Goal: Participate in discussion: Participate in discussion

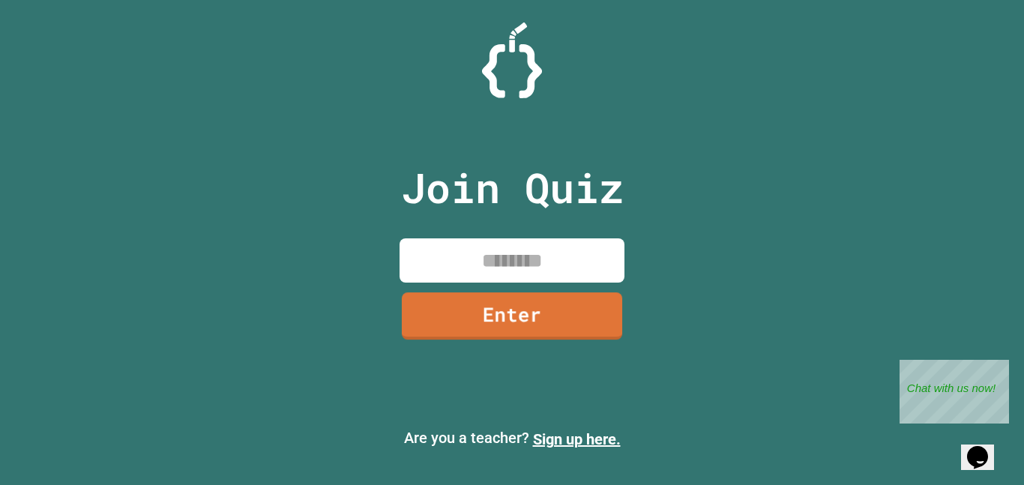
click at [468, 259] on input at bounding box center [512, 260] width 225 height 44
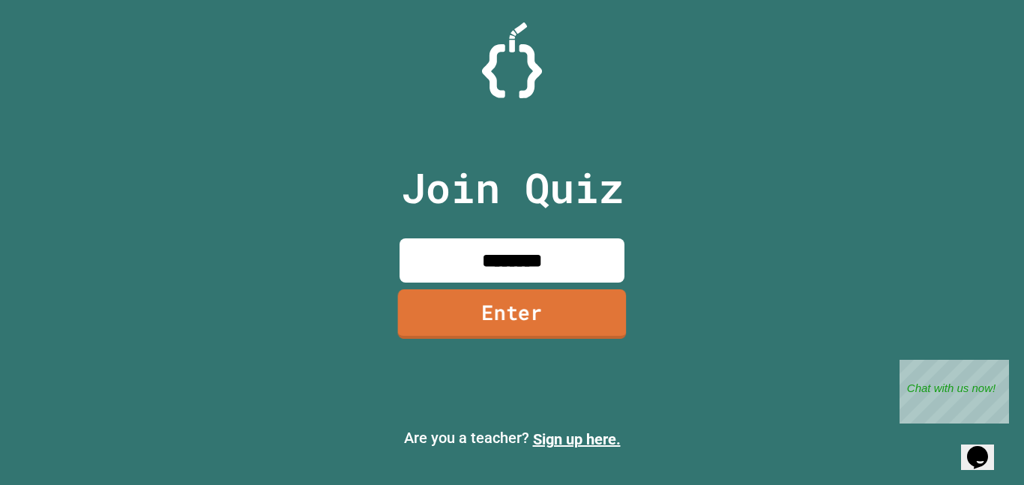
type input "********"
click at [479, 319] on link "Enter" at bounding box center [512, 313] width 223 height 49
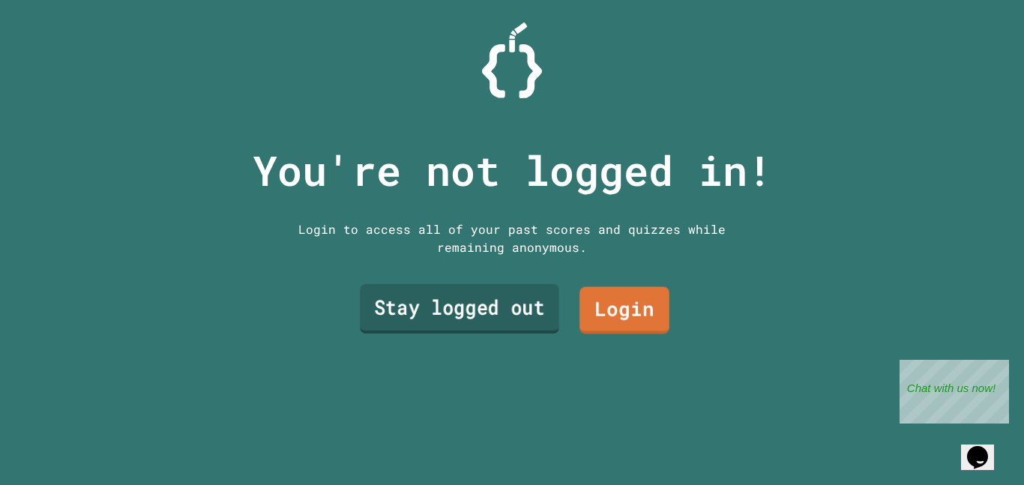
click at [469, 322] on link "Stay logged out" at bounding box center [459, 308] width 199 height 49
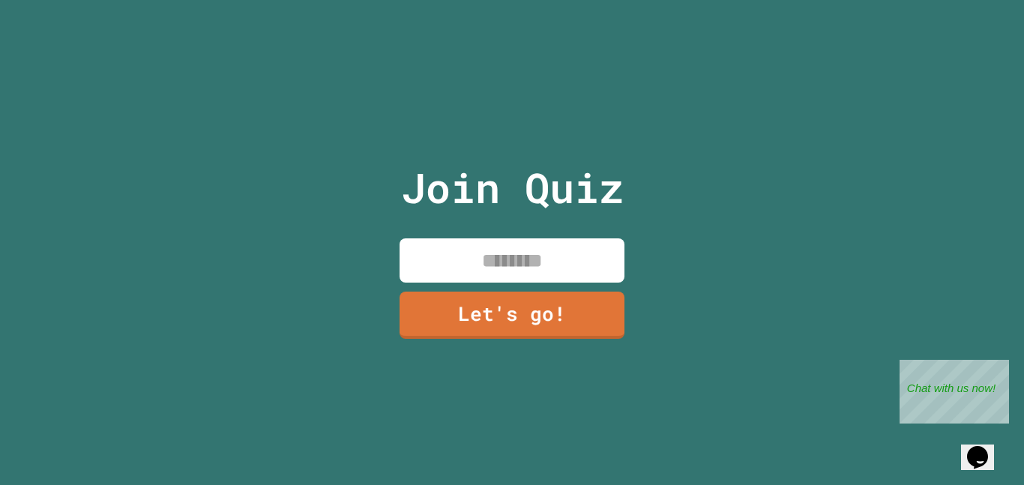
click at [520, 259] on input at bounding box center [512, 260] width 225 height 44
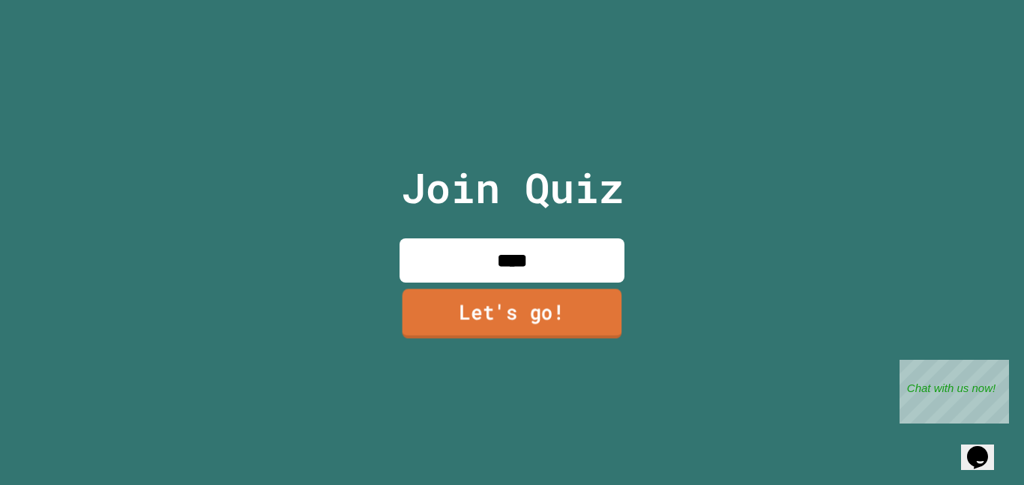
type input "****"
click at [540, 332] on link "Let's go!" at bounding box center [513, 313] width 220 height 49
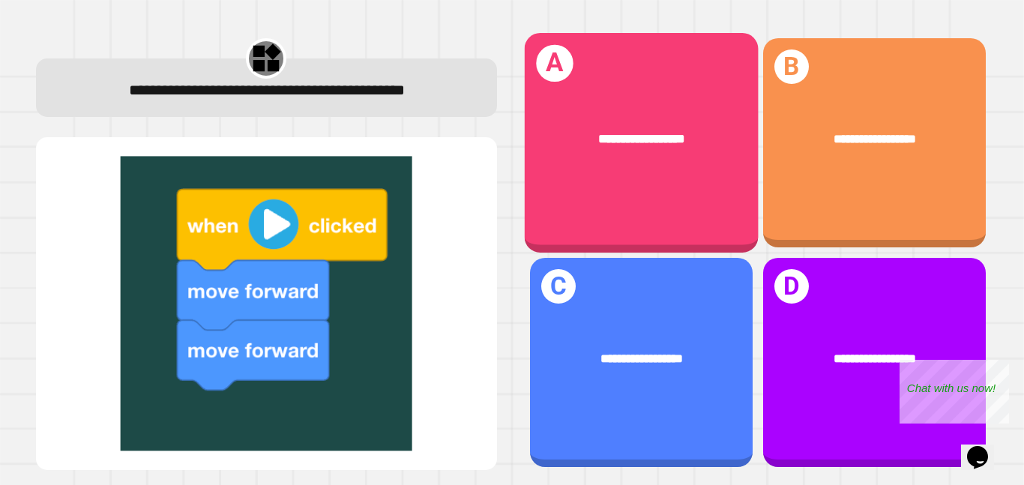
click at [664, 188] on div "**********" at bounding box center [641, 143] width 234 height 220
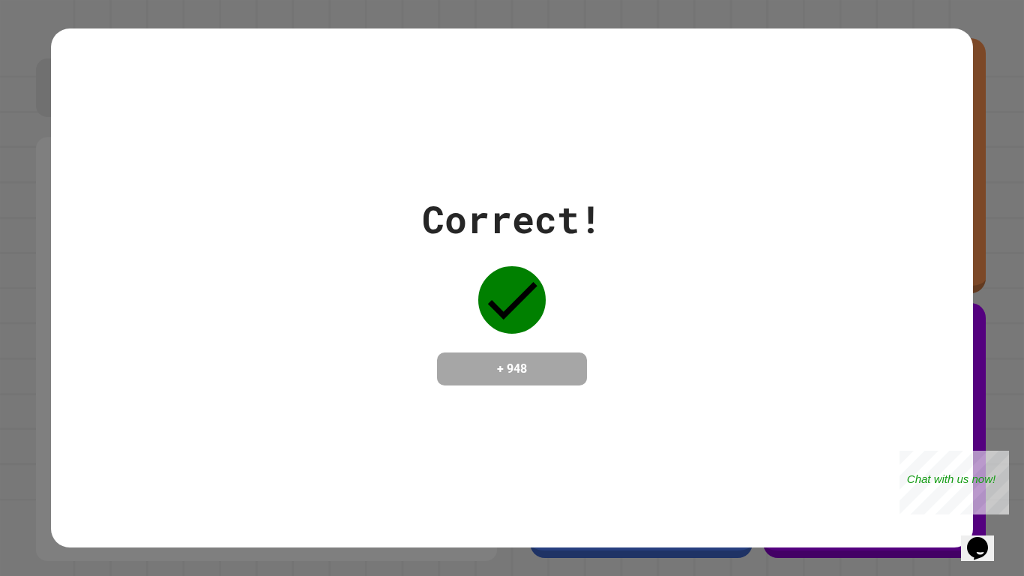
click at [458, 340] on div "Correct! + 948" at bounding box center [512, 288] width 180 height 194
click at [468, 352] on div "+ 948" at bounding box center [512, 368] width 150 height 33
click at [996, 459] on div "Close" at bounding box center [998, 460] width 19 height 19
click at [509, 294] on icon at bounding box center [511, 299] width 67 height 67
click at [531, 374] on h4 "+ 948" at bounding box center [512, 369] width 120 height 18
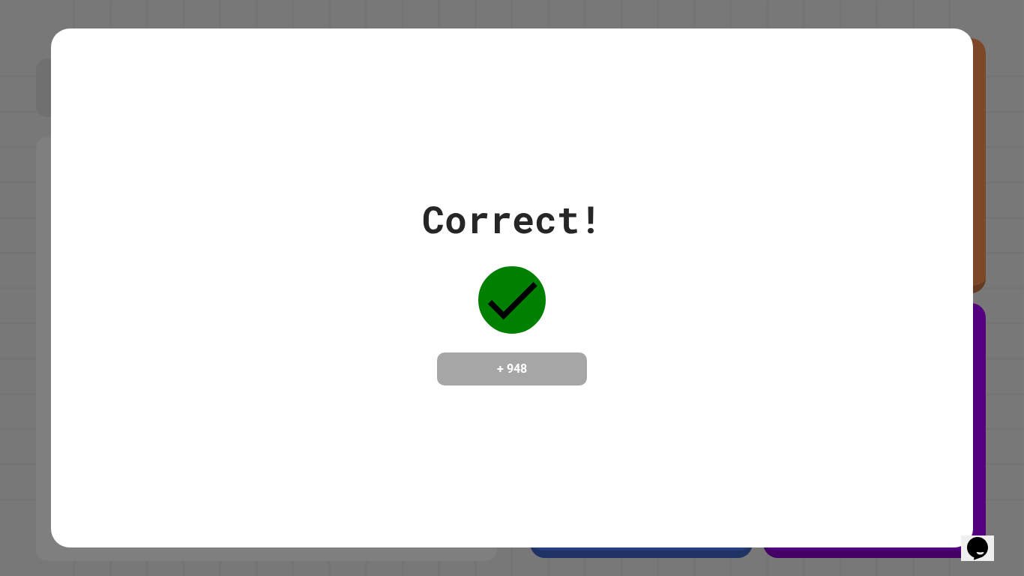
click at [986, 484] on icon "Opens Chat This icon Opens the chat window." at bounding box center [977, 548] width 24 height 24
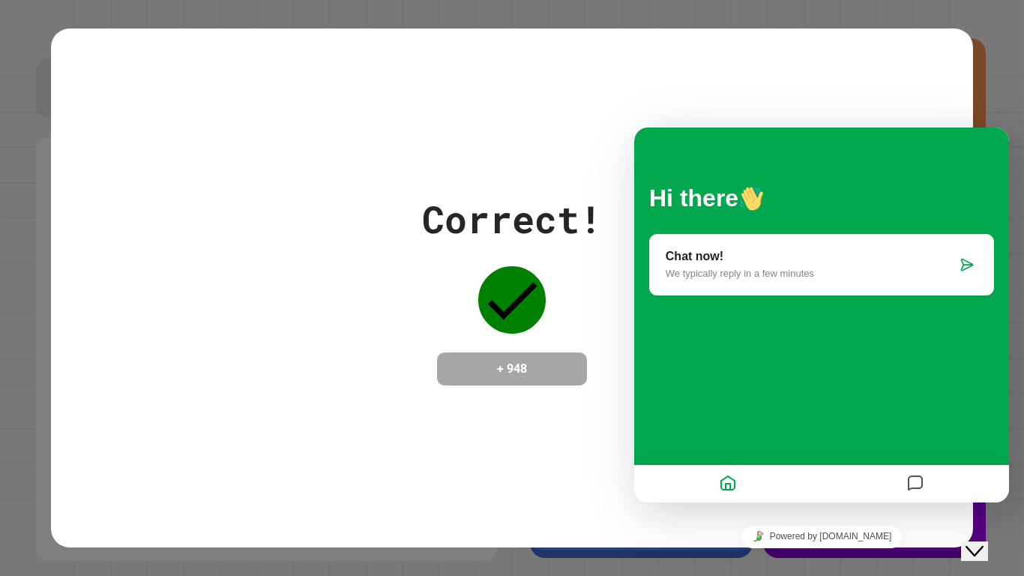
click at [986, 484] on button "Close Chat This icon closes the chat window." at bounding box center [974, 550] width 27 height 19
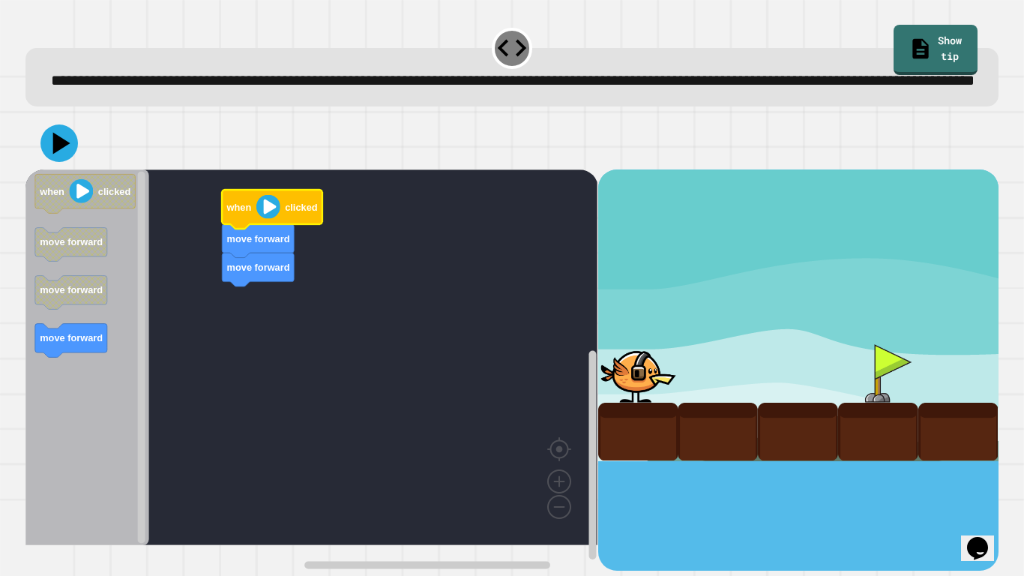
click at [268, 219] on image "Blockly Workspace" at bounding box center [268, 207] width 24 height 24
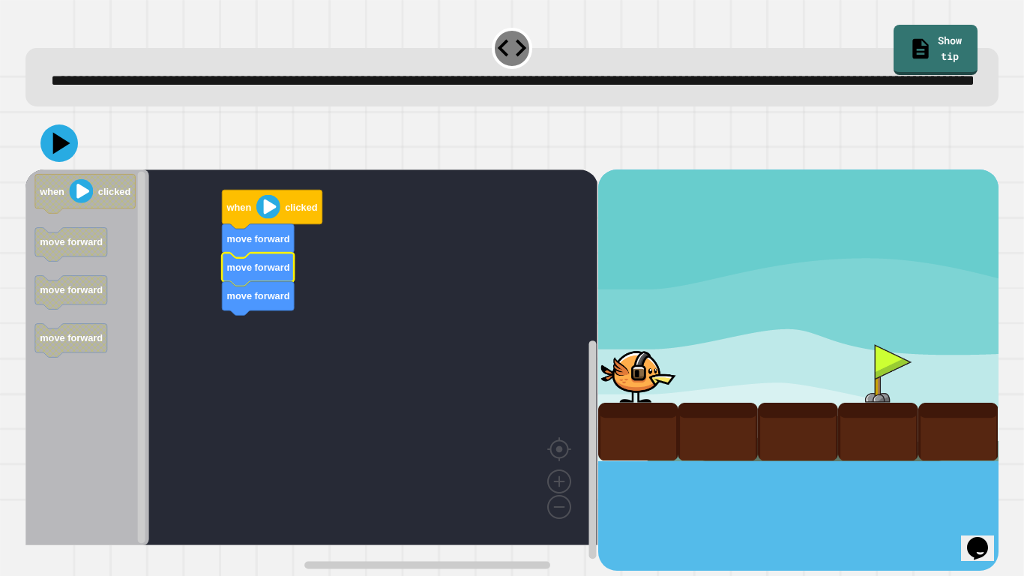
click at [76, 155] on div at bounding box center [511, 143] width 973 height 52
click at [58, 154] on icon at bounding box center [61, 143] width 17 height 22
click at [271, 219] on image "Blockly Workspace" at bounding box center [268, 207] width 24 height 24
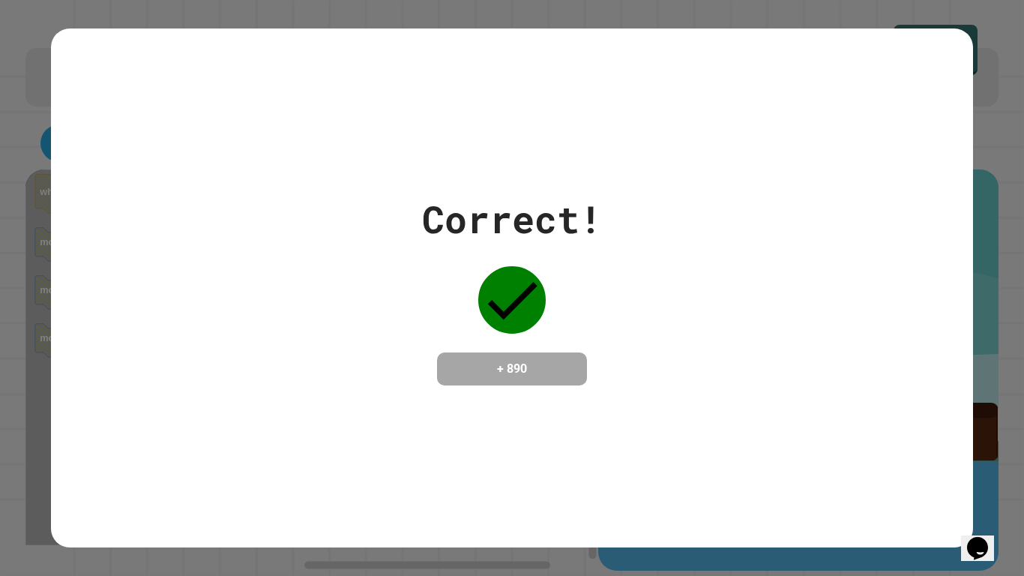
click at [480, 370] on h4 "+ 890" at bounding box center [512, 369] width 120 height 18
drag, startPoint x: 490, startPoint y: 369, endPoint x: 581, endPoint y: 370, distance: 90.7
click at [581, 370] on div "+ 890" at bounding box center [512, 368] width 150 height 33
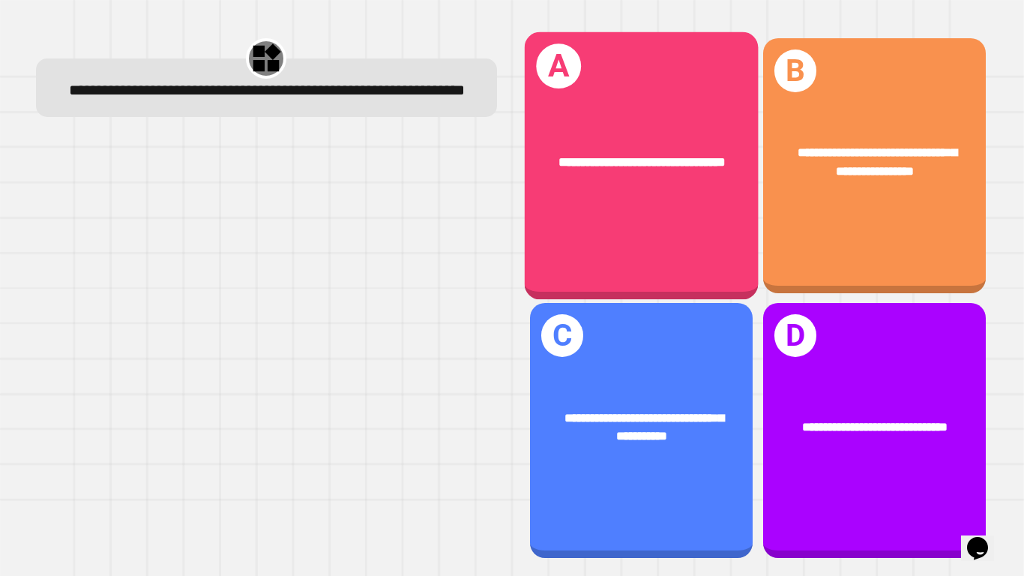
click at [627, 155] on span "**********" at bounding box center [641, 161] width 167 height 13
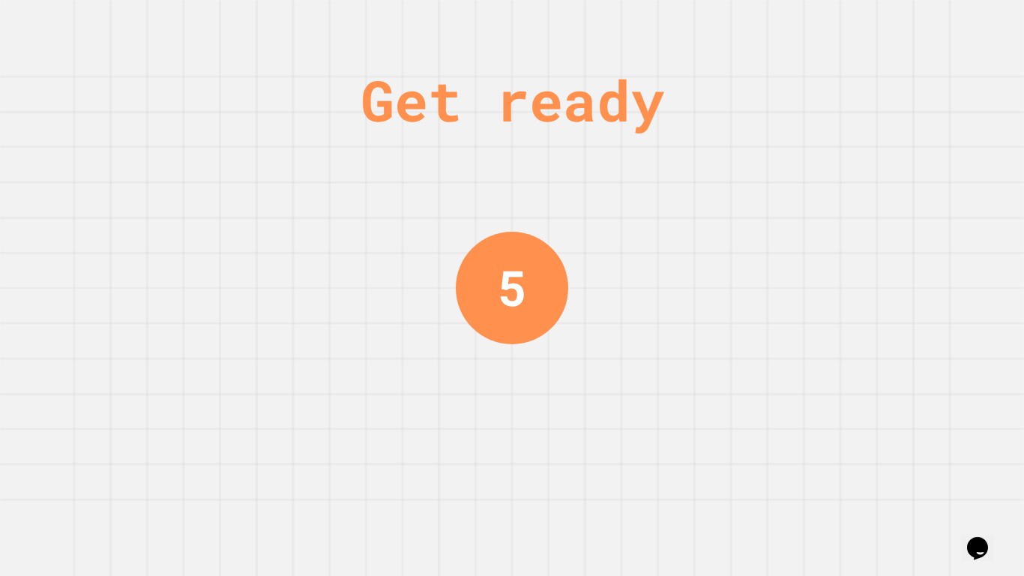
click at [598, 212] on div "Get ready 5" at bounding box center [512, 288] width 1024 height 576
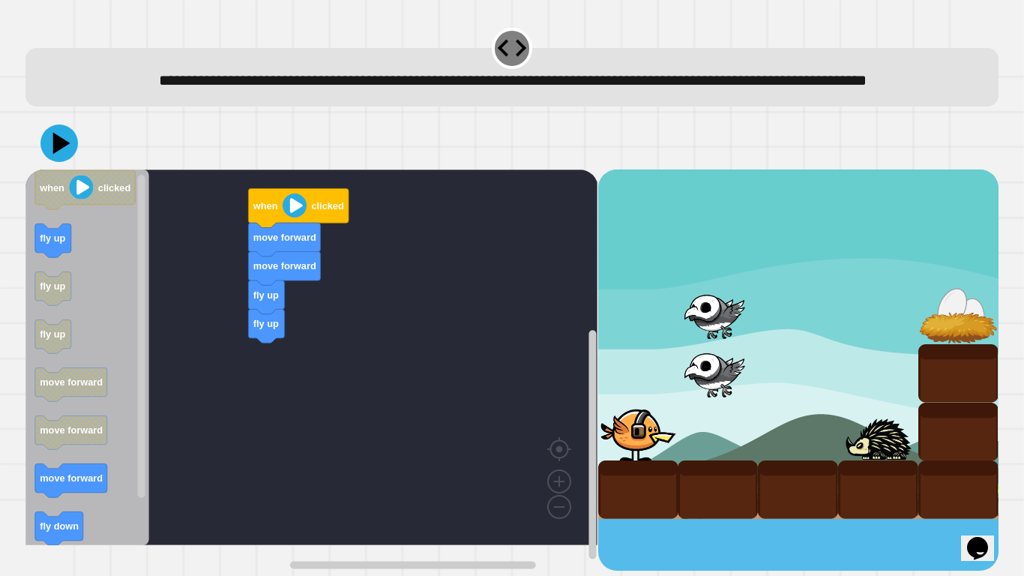
click at [123, 361] on icon "when clicked fly up fly up fly up move forward move forward move forward fly do…" at bounding box center [87, 357] width 124 height 376
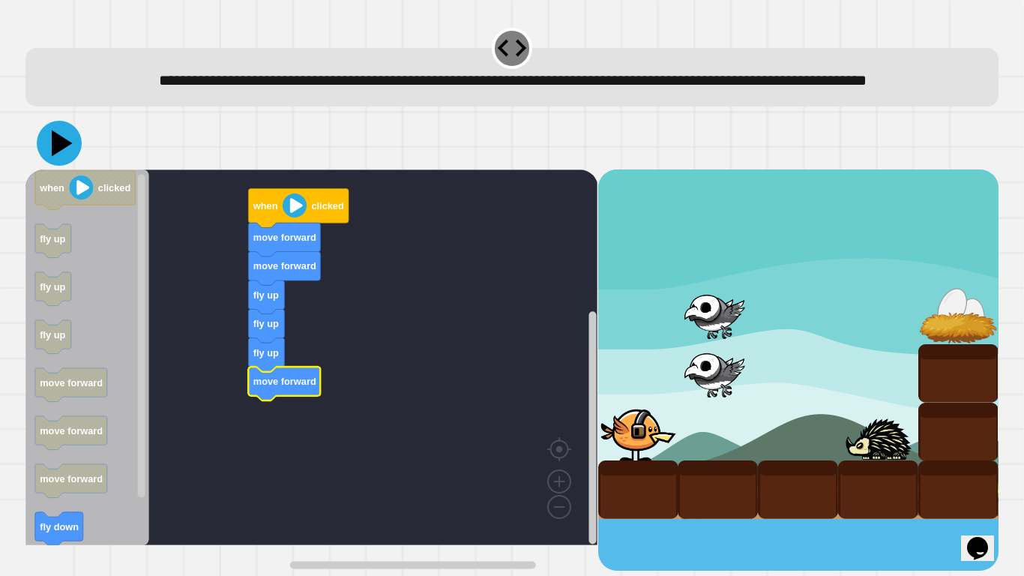
click at [64, 166] on icon at bounding box center [59, 143] width 45 height 45
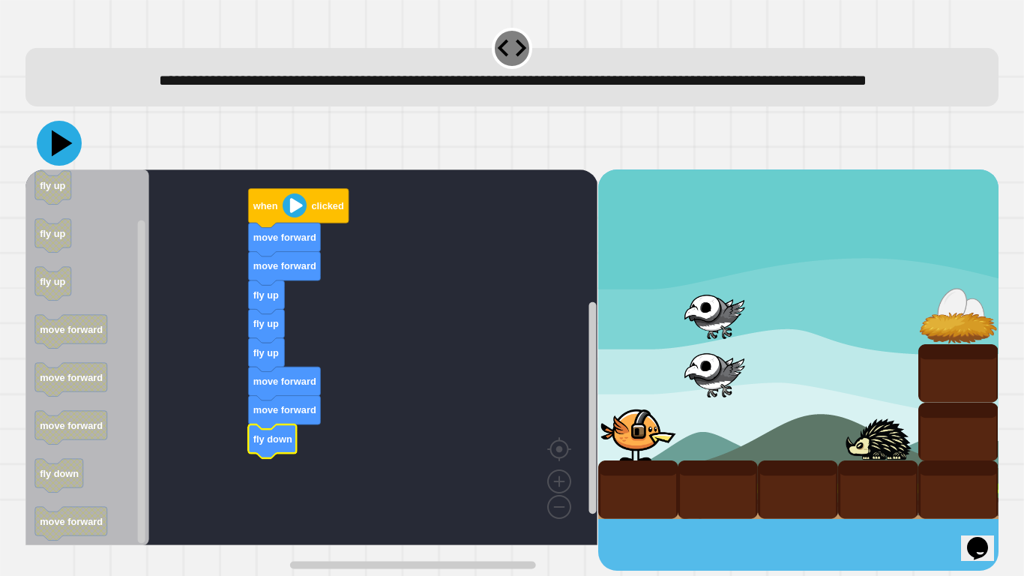
click at [58, 157] on icon at bounding box center [62, 143] width 21 height 26
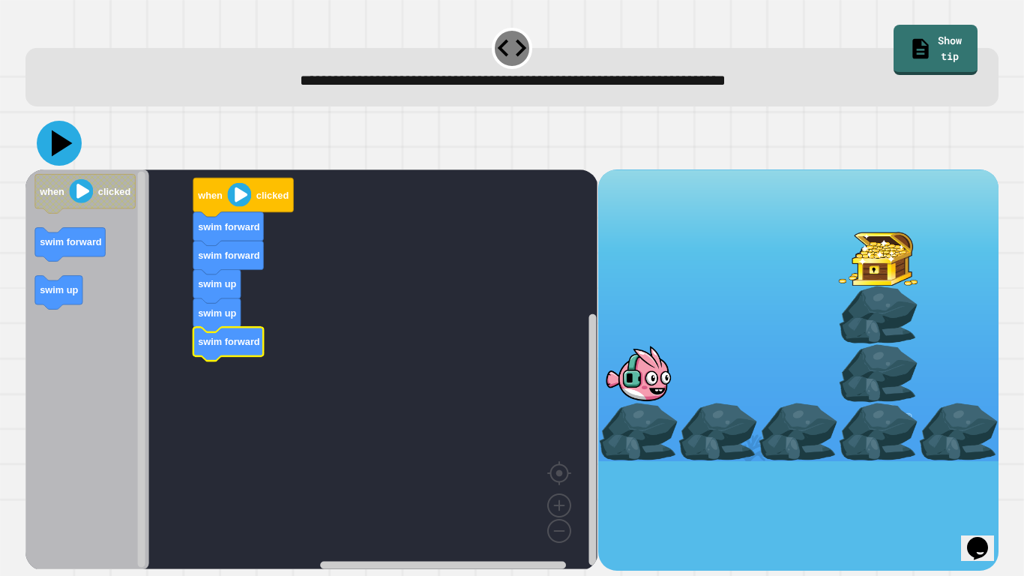
click at [55, 130] on icon at bounding box center [59, 143] width 45 height 45
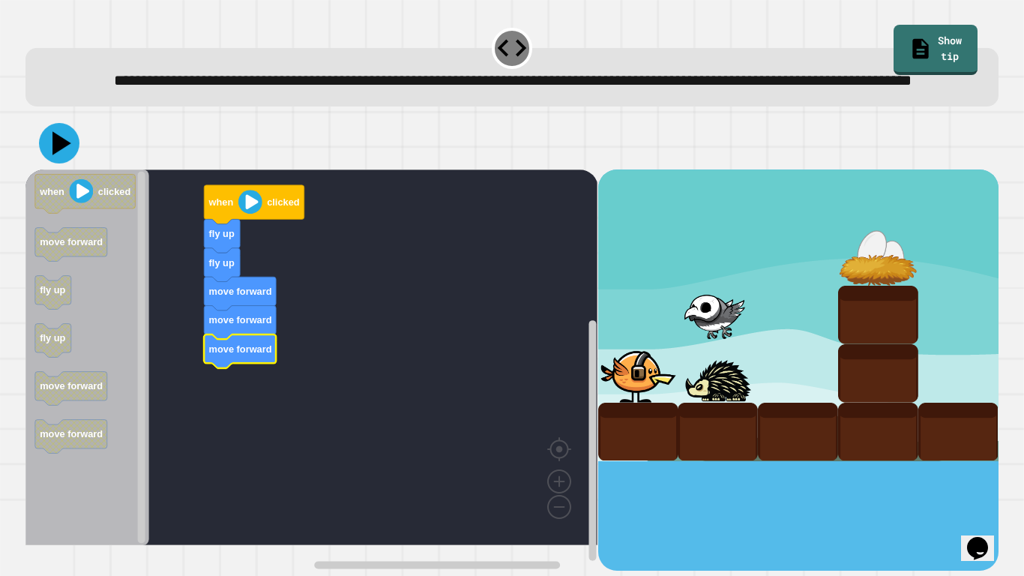
click at [55, 163] on icon at bounding box center [59, 143] width 40 height 40
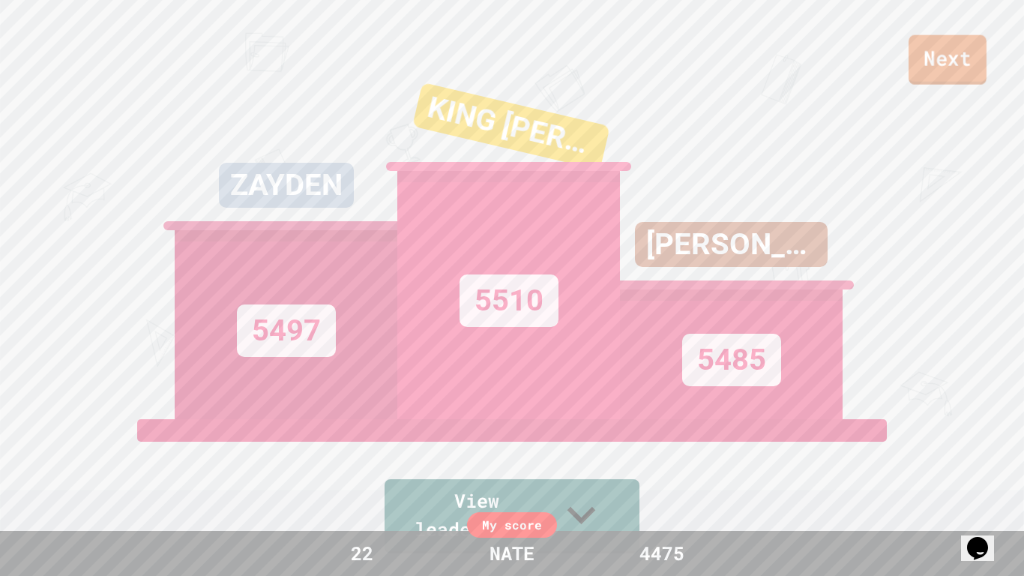
click at [939, 62] on link "Next" at bounding box center [948, 59] width 78 height 49
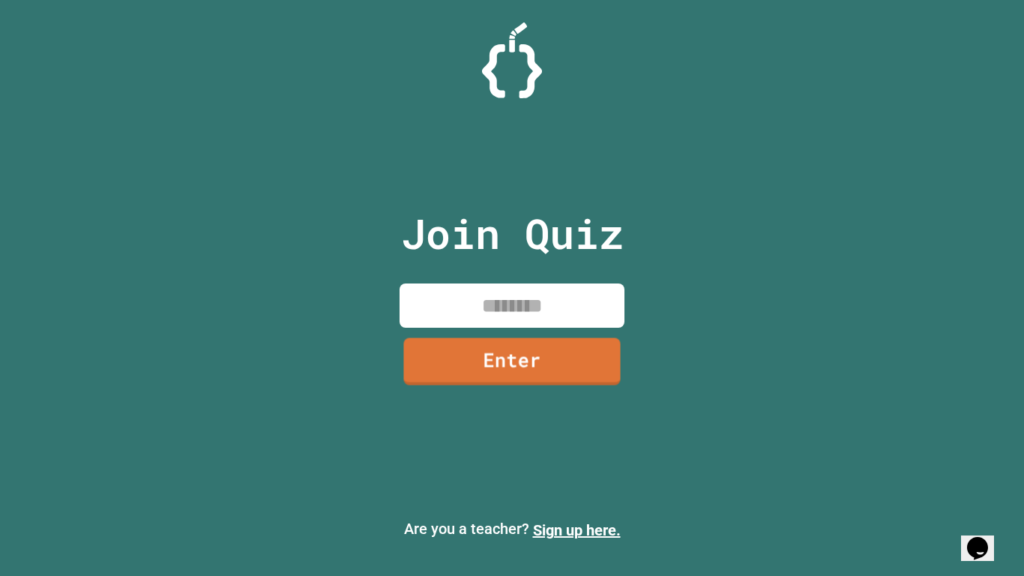
click at [489, 319] on input at bounding box center [512, 305] width 225 height 44
type input "********"
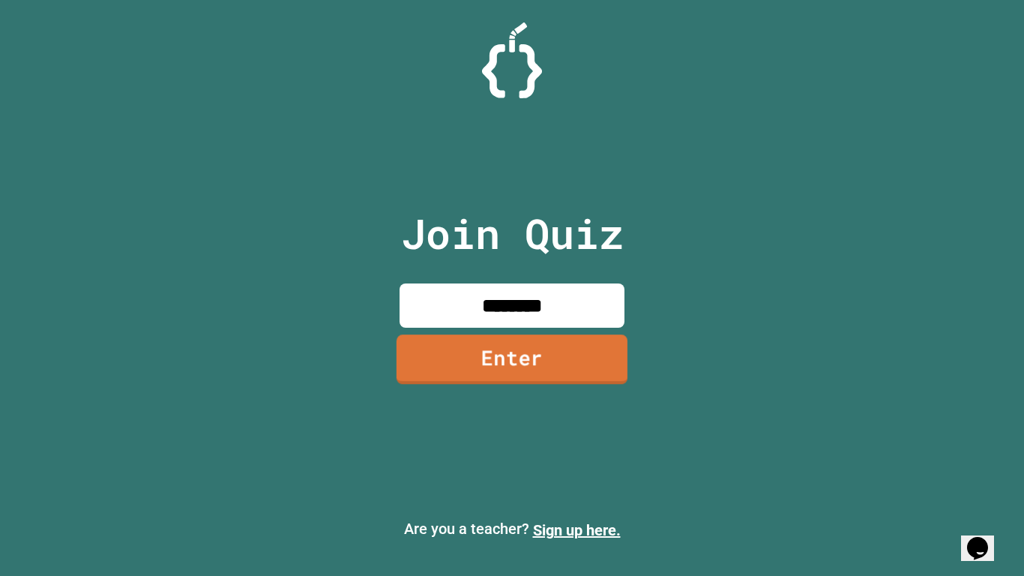
click at [500, 334] on link "Enter" at bounding box center [512, 358] width 231 height 49
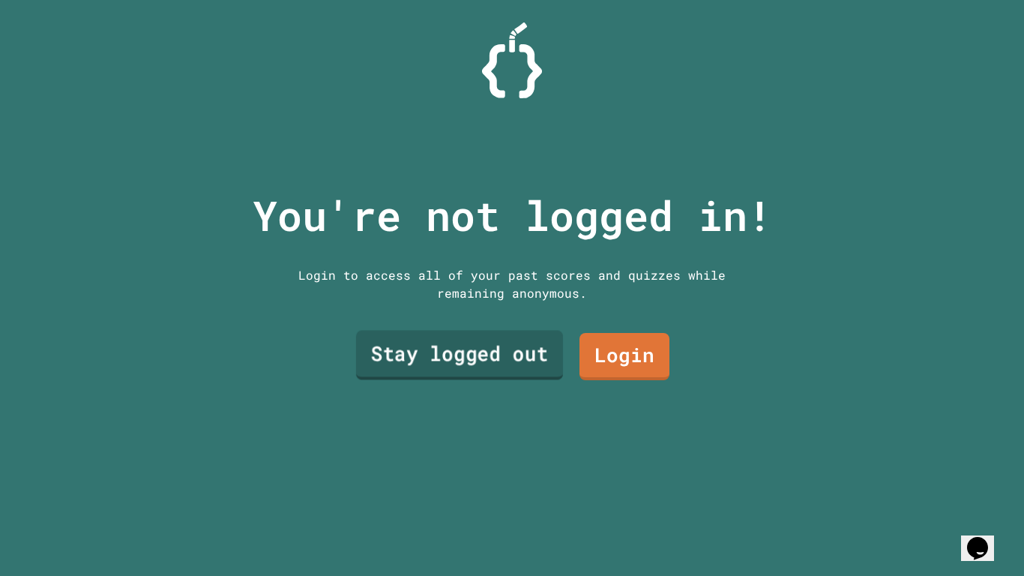
click at [518, 358] on link "Stay logged out" at bounding box center [459, 354] width 207 height 49
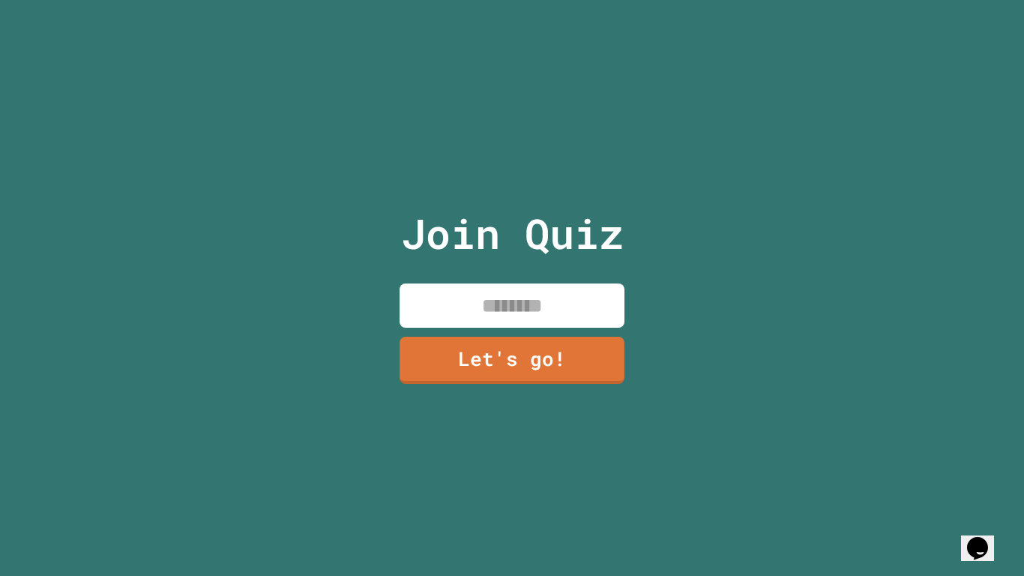
click at [492, 322] on input at bounding box center [512, 305] width 225 height 44
type input "****"
click at [553, 370] on link "Let's go!" at bounding box center [511, 358] width 211 height 49
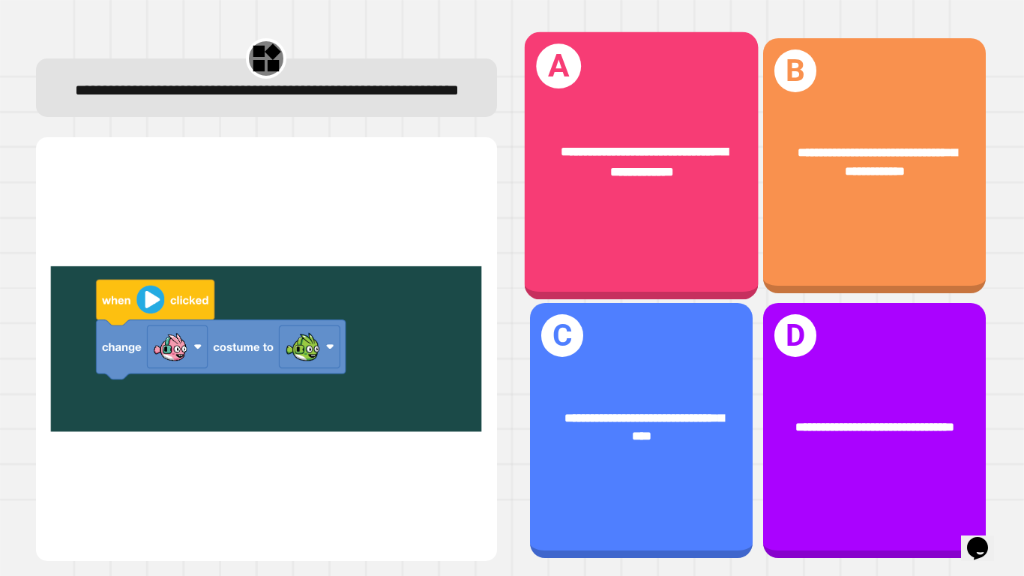
click at [660, 241] on div "**********" at bounding box center [641, 165] width 234 height 268
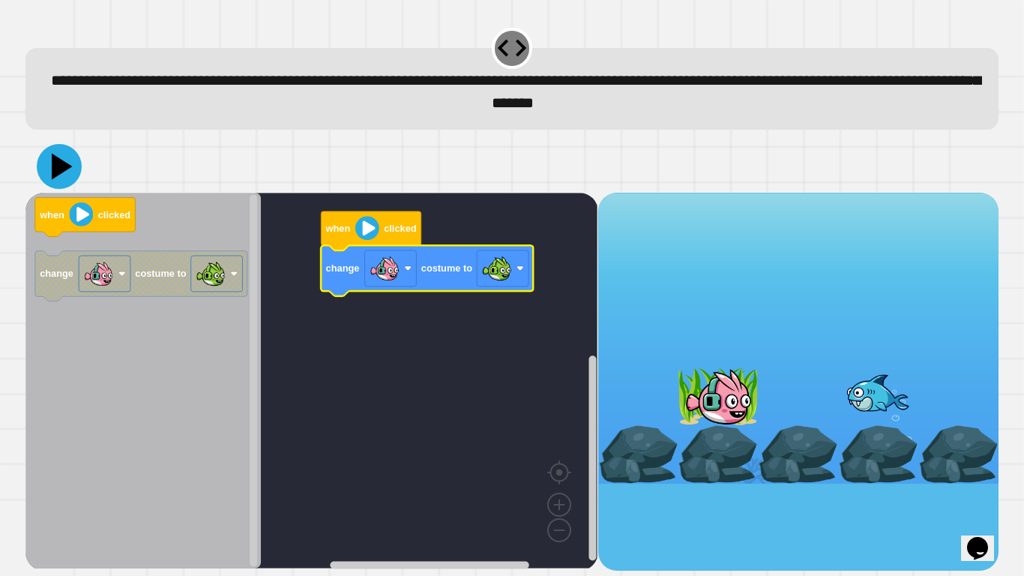
click at [48, 167] on icon at bounding box center [59, 166] width 45 height 45
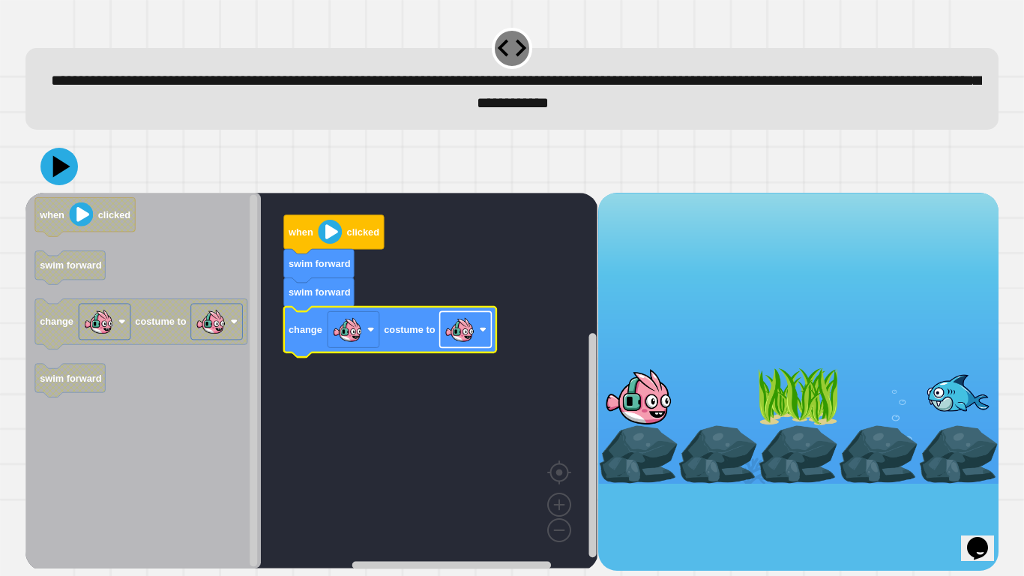
click at [469, 318] on image "Blockly Workspace" at bounding box center [460, 329] width 30 height 30
click at [52, 172] on icon at bounding box center [59, 166] width 45 height 45
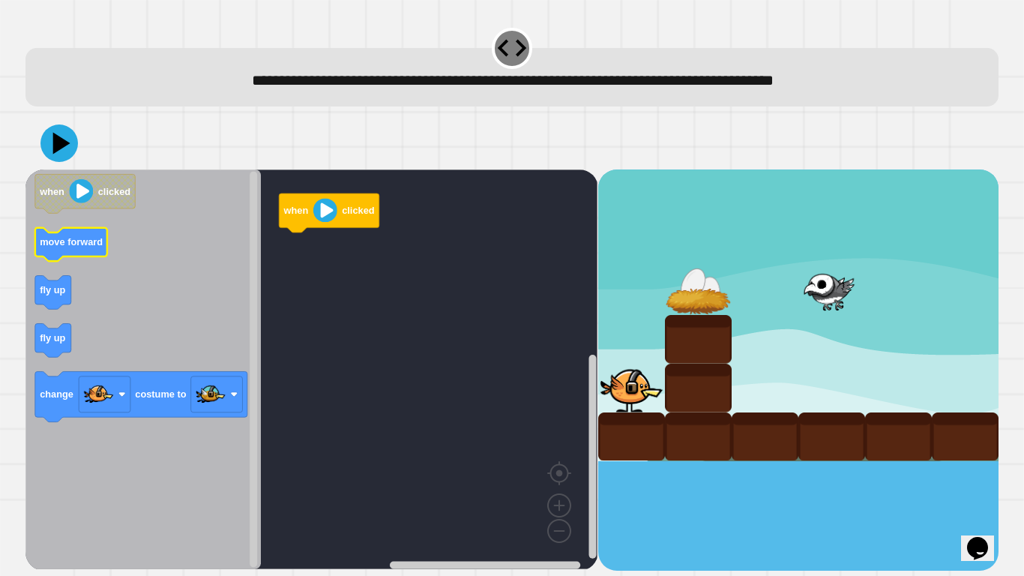
click at [84, 247] on text "move forward" at bounding box center [71, 241] width 63 height 11
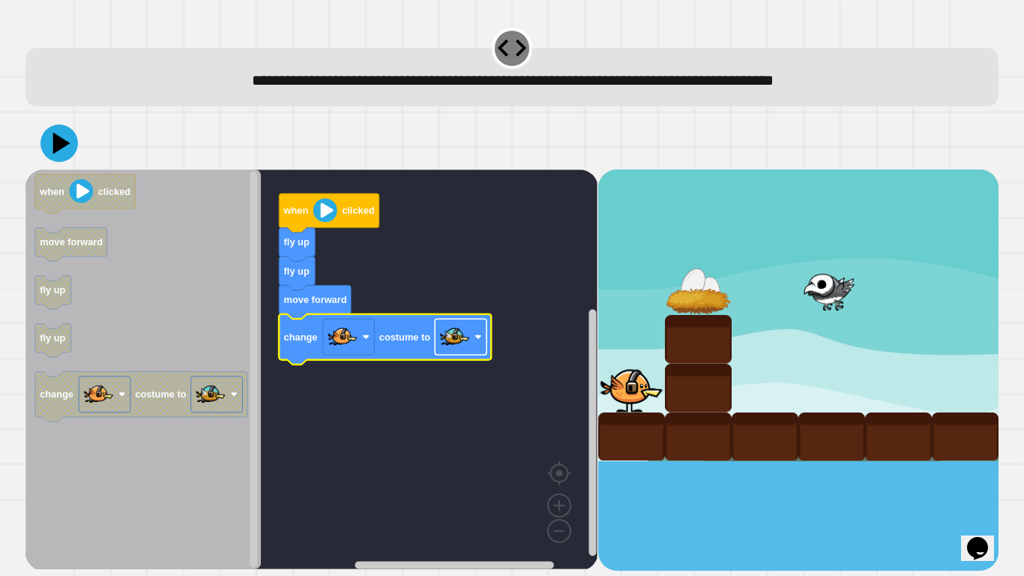
click at [457, 341] on image "Blockly Workspace" at bounding box center [455, 337] width 30 height 30
click at [435, 325] on rect "Blockly Workspace" at bounding box center [461, 337] width 52 height 36
click at [65, 149] on icon at bounding box center [59, 143] width 45 height 45
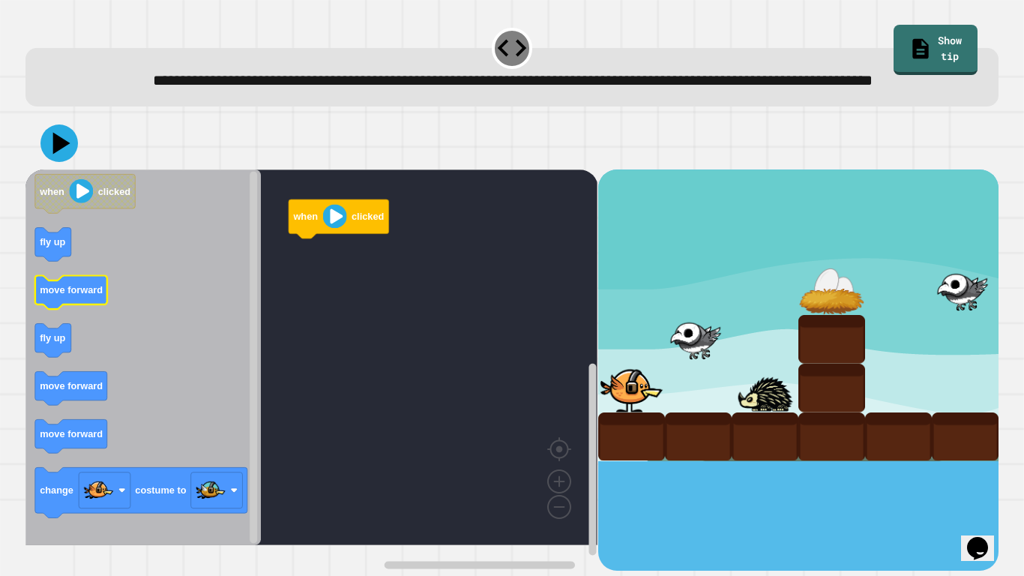
click at [77, 308] on icon "Blockly Workspace" at bounding box center [71, 293] width 72 height 34
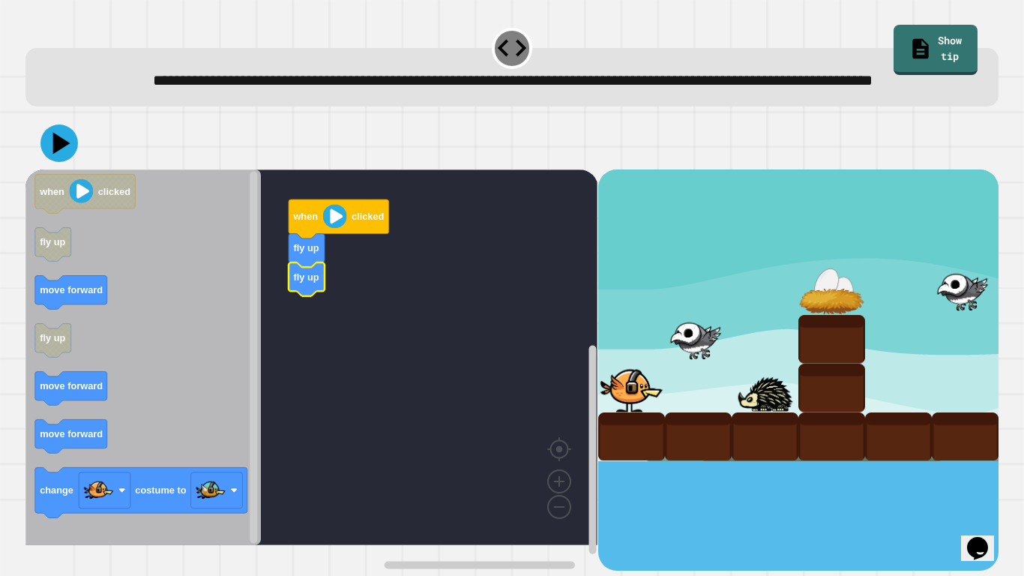
click at [68, 301] on icon "when clicked fly up move forward fly up move forward move forward change costum…" at bounding box center [142, 357] width 235 height 376
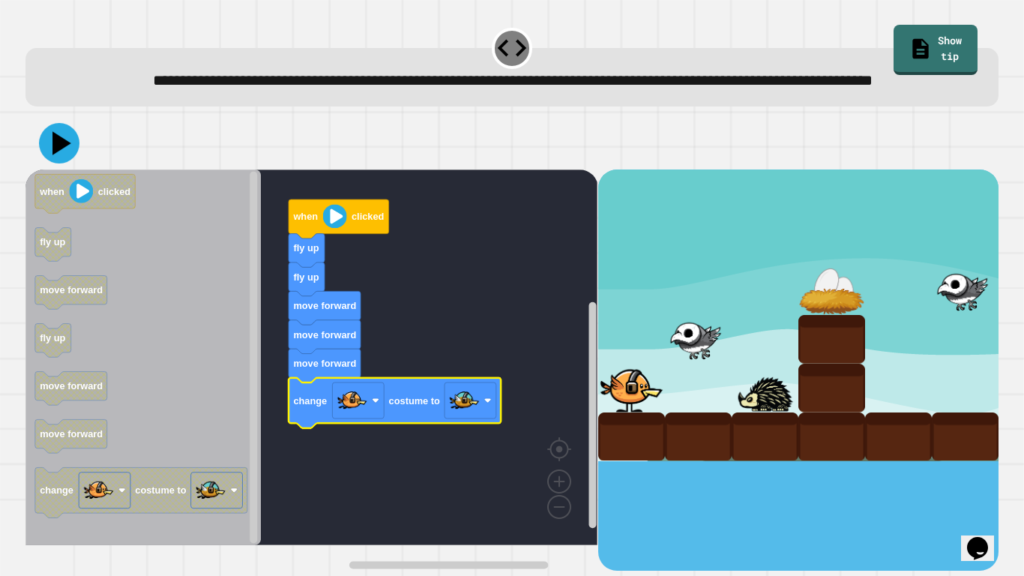
click at [60, 154] on icon at bounding box center [61, 142] width 19 height 23
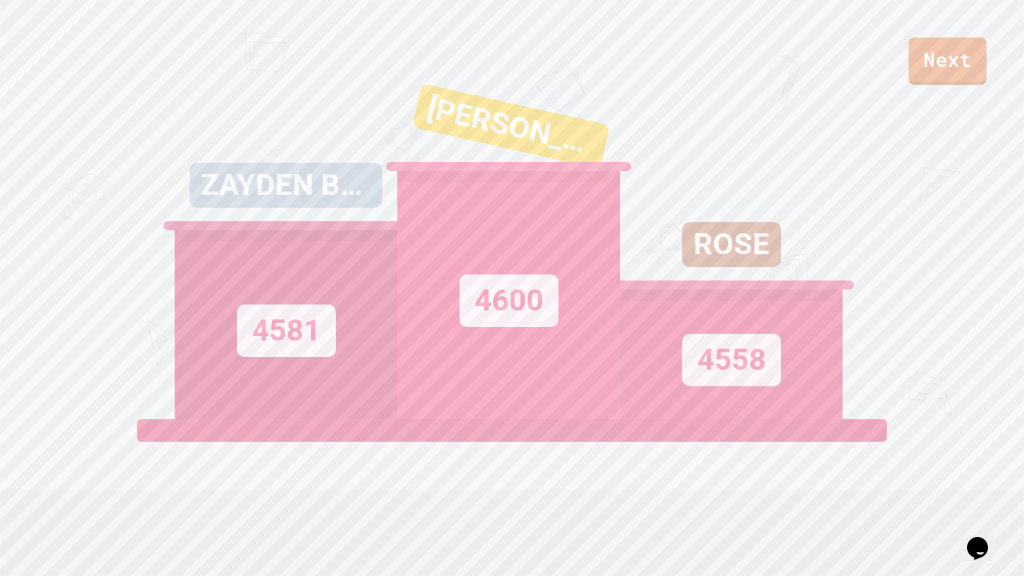
click at [385, 484] on link "View leaderboard" at bounding box center [512, 515] width 254 height 76
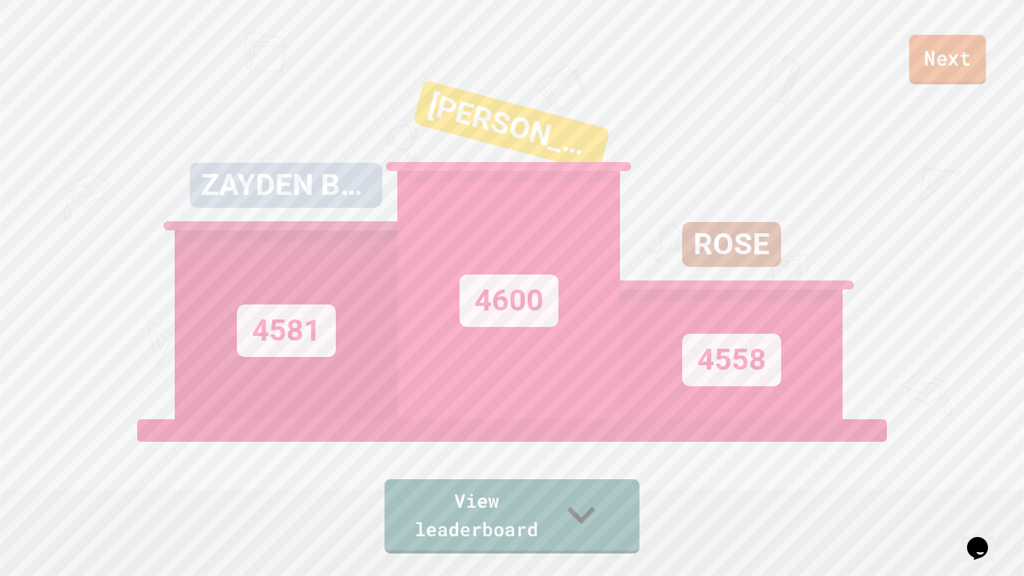
click at [950, 75] on link "Next" at bounding box center [947, 58] width 76 height 49
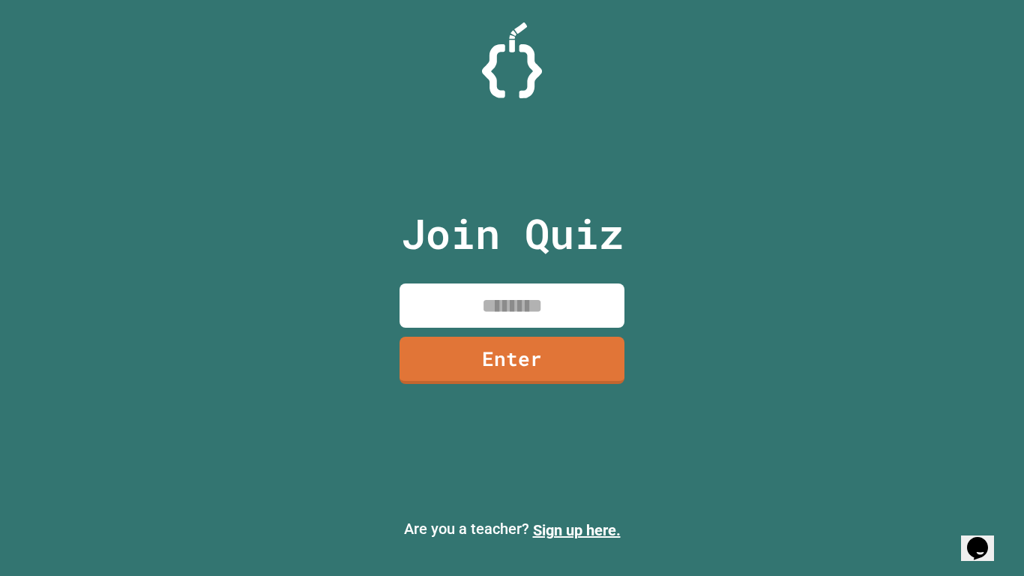
click at [464, 310] on input at bounding box center [512, 305] width 225 height 44
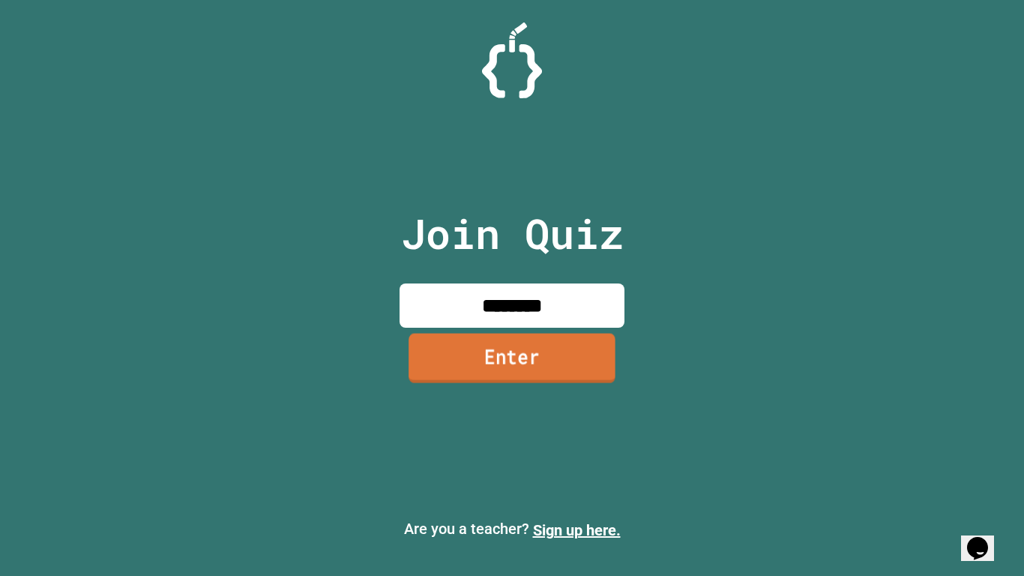
type input "********"
click at [541, 357] on link "Enter" at bounding box center [512, 358] width 207 height 49
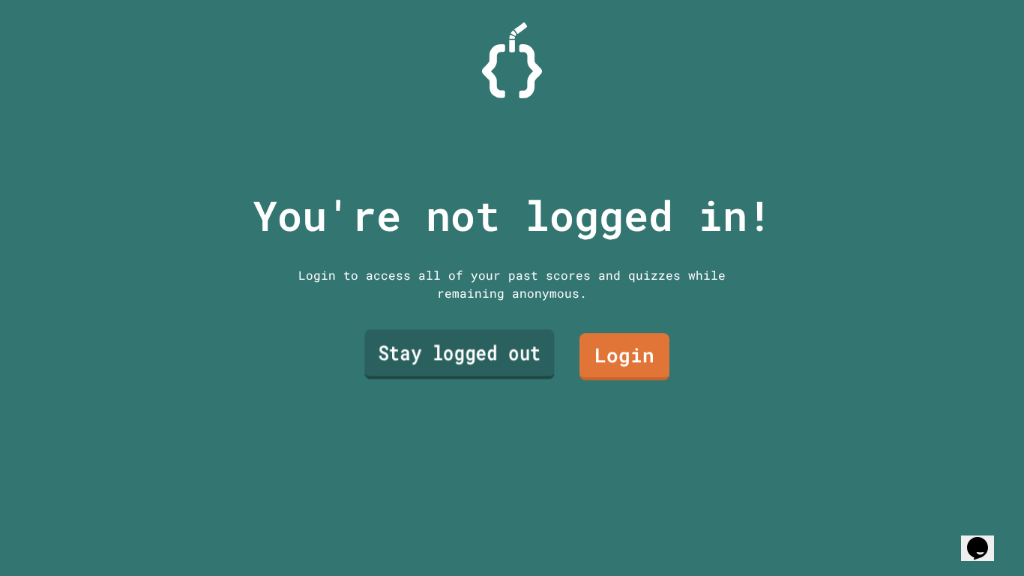
click at [442, 359] on link "Stay logged out" at bounding box center [459, 353] width 190 height 49
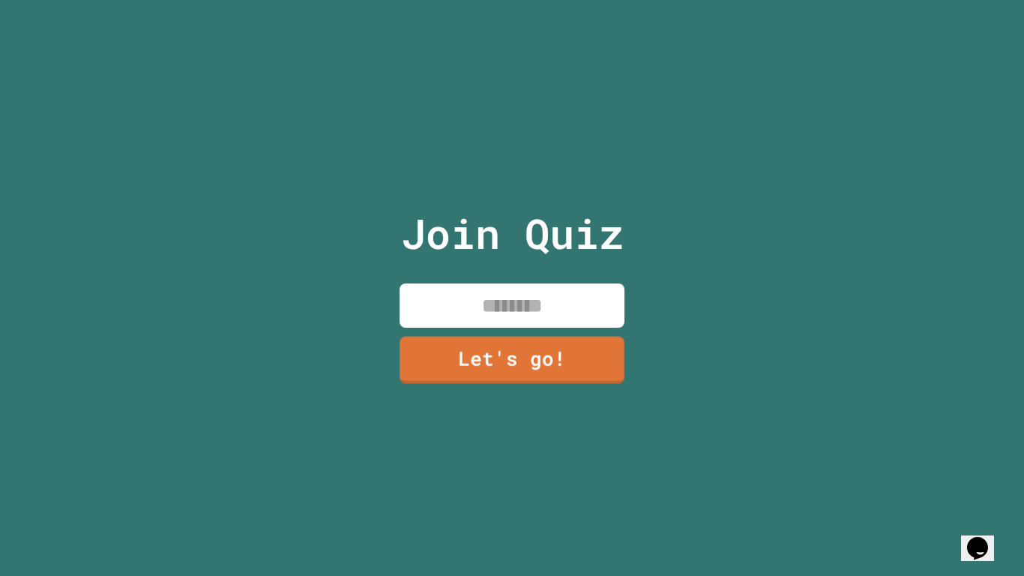
click at [525, 316] on input at bounding box center [512, 305] width 225 height 44
type input "****"
click at [513, 352] on link "Let's go!" at bounding box center [512, 358] width 218 height 49
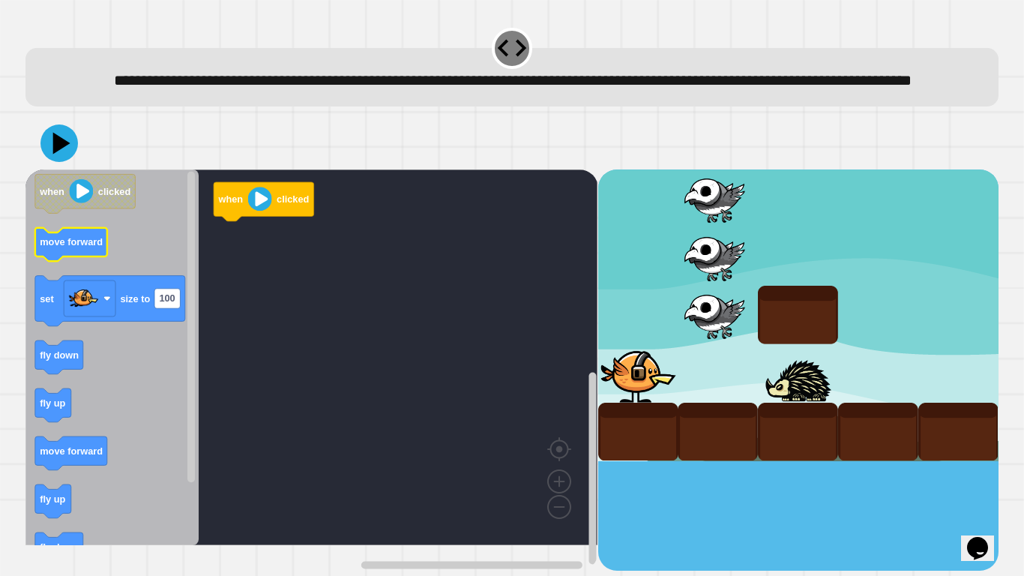
click at [74, 247] on text "move forward" at bounding box center [71, 241] width 63 height 11
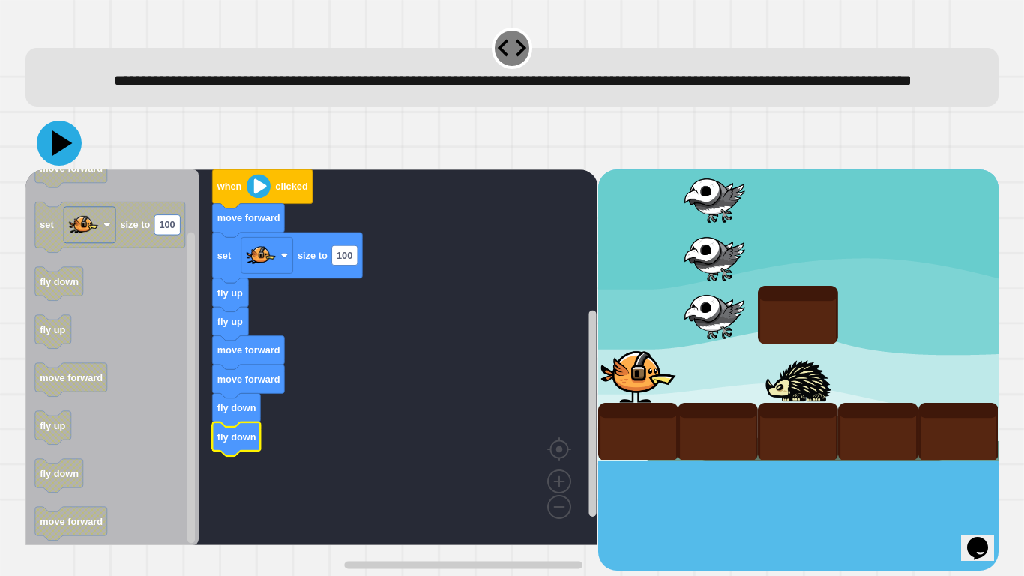
click at [65, 161] on icon at bounding box center [59, 143] width 45 height 45
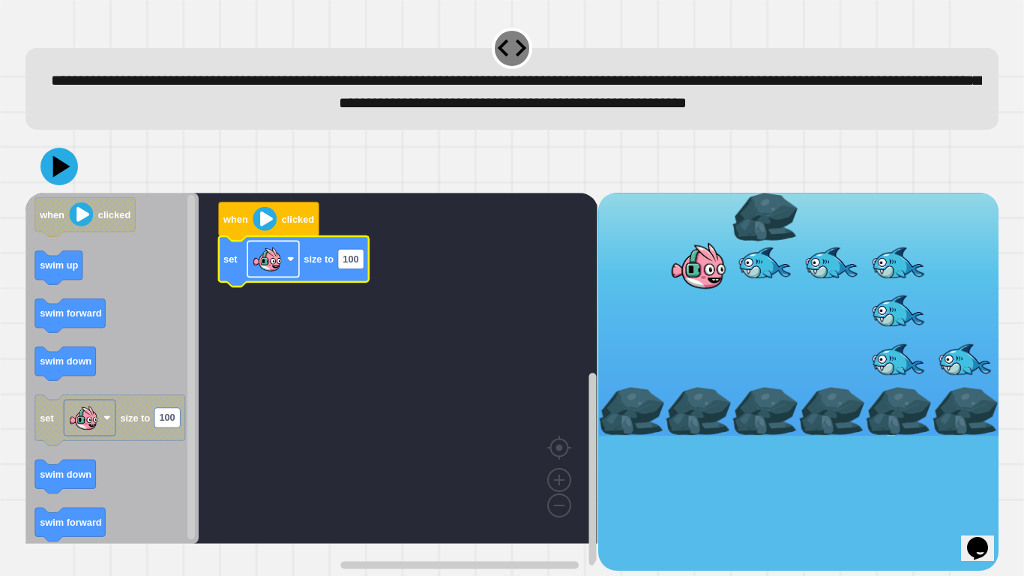
click at [277, 274] on image "Blockly Workspace" at bounding box center [268, 259] width 30 height 30
click at [406, 359] on rect "Blockly Workspace" at bounding box center [311, 368] width 572 height 351
click at [56, 189] on icon at bounding box center [59, 166] width 45 height 45
click at [71, 284] on icon "Blockly Workspace" at bounding box center [58, 267] width 47 height 34
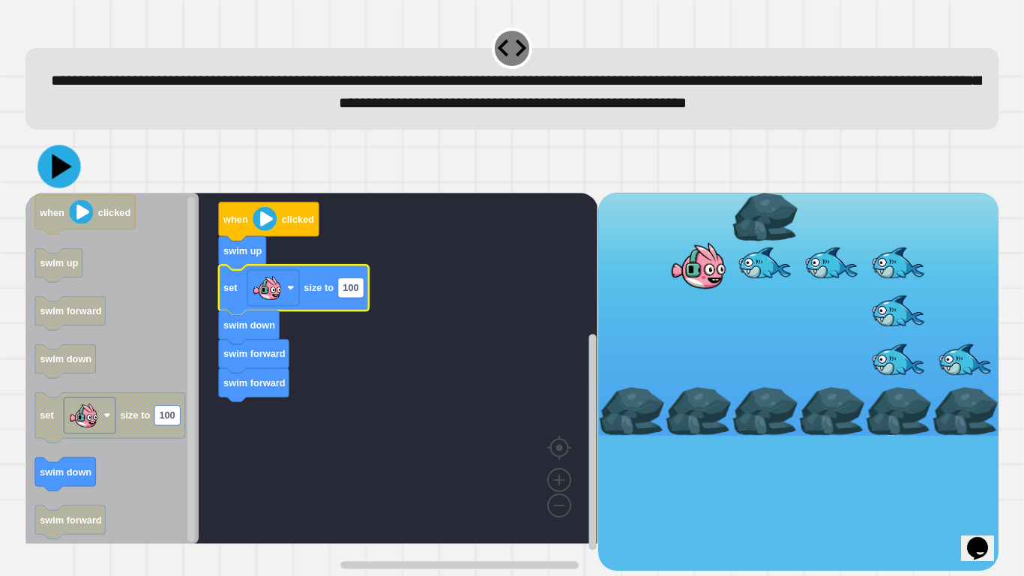
click at [61, 187] on icon at bounding box center [58, 166] width 43 height 43
click at [292, 292] on image "Blockly Workspace" at bounding box center [290, 287] width 7 height 7
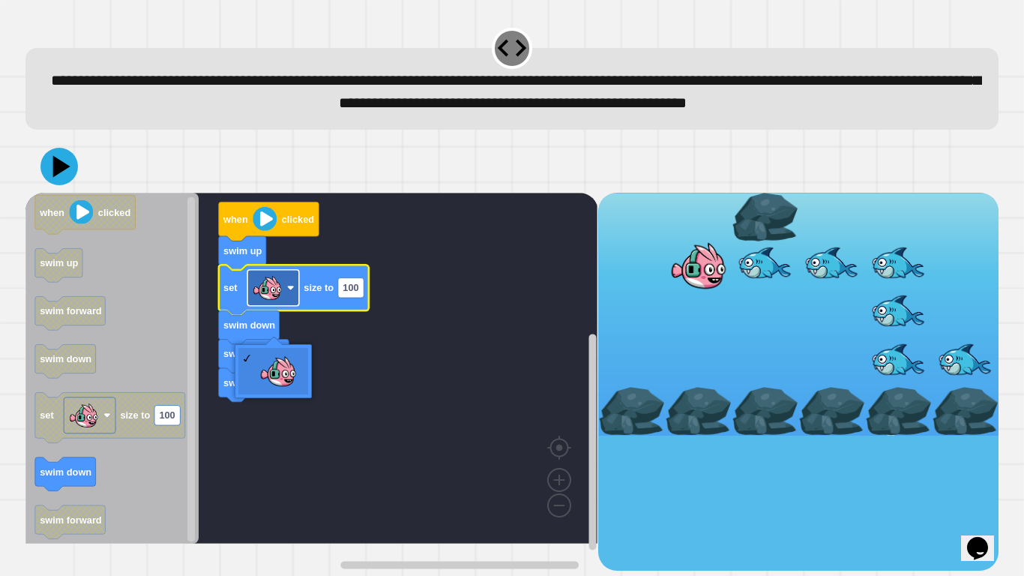
click at [292, 292] on image "Blockly Workspace" at bounding box center [290, 287] width 7 height 7
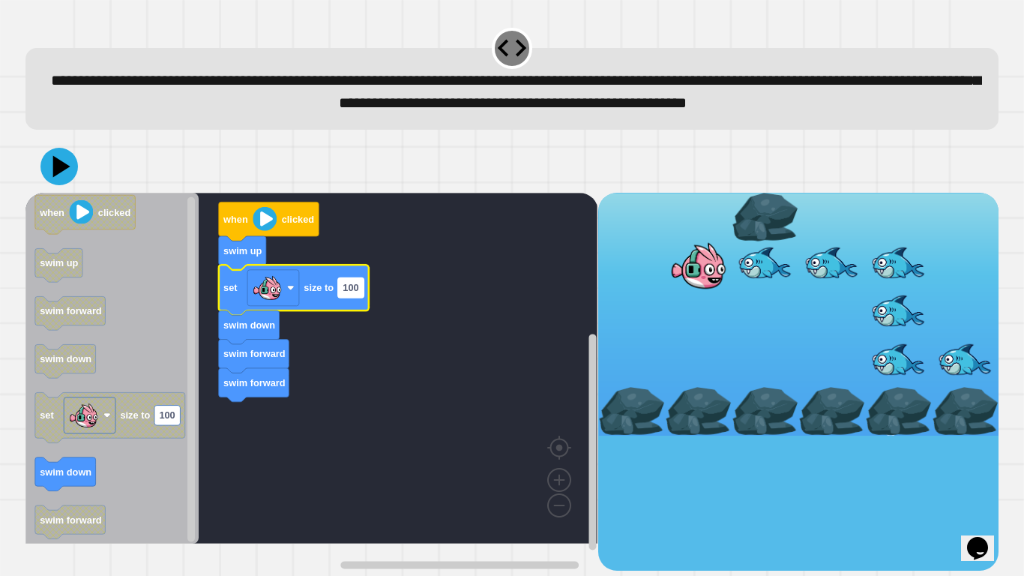
click at [357, 293] on text "100" at bounding box center [351, 287] width 16 height 11
type input "*"
click at [61, 187] on icon at bounding box center [59, 166] width 42 height 42
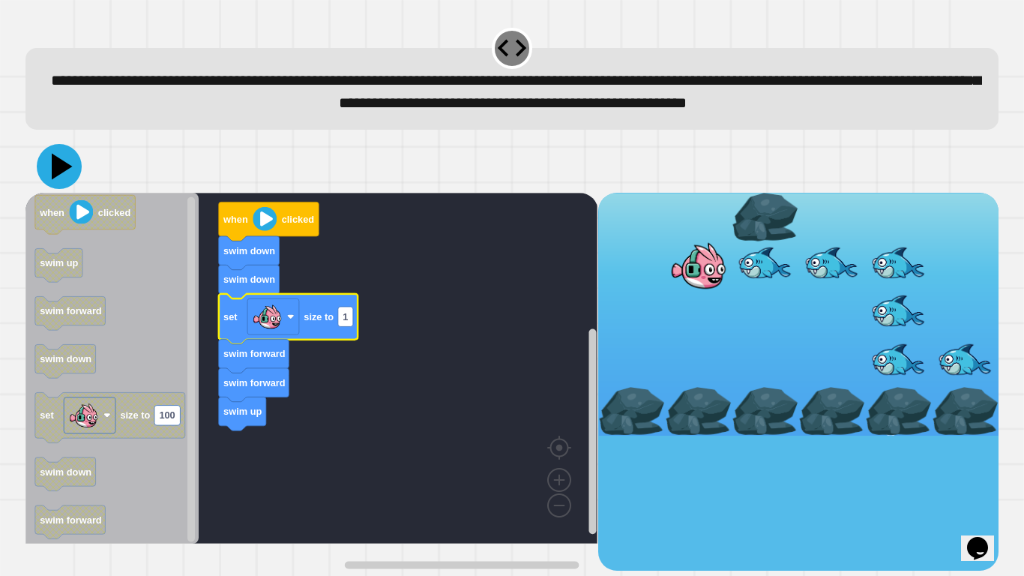
click at [60, 189] on icon at bounding box center [59, 166] width 45 height 45
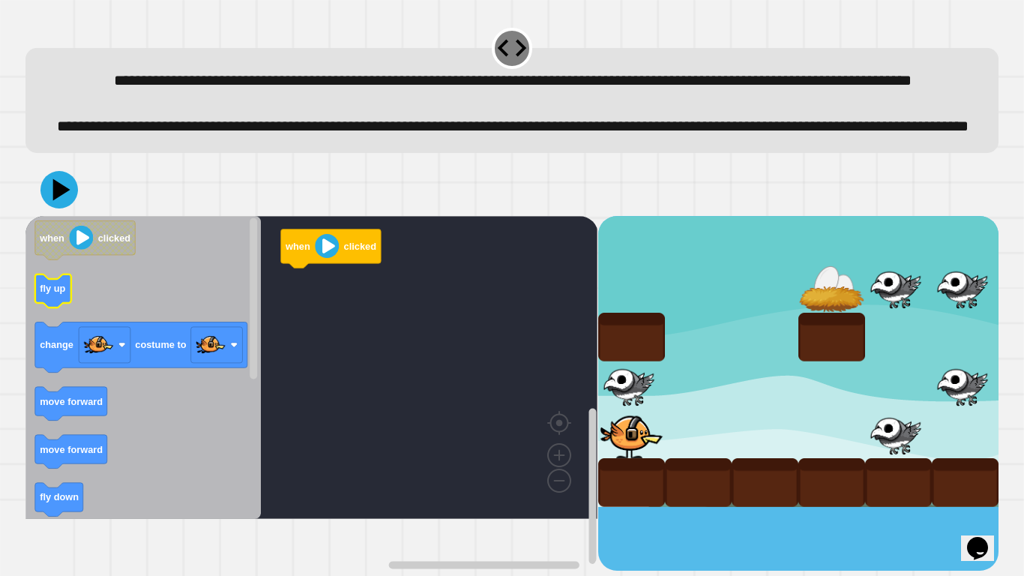
click at [46, 307] on icon "Blockly Workspace" at bounding box center [53, 291] width 36 height 34
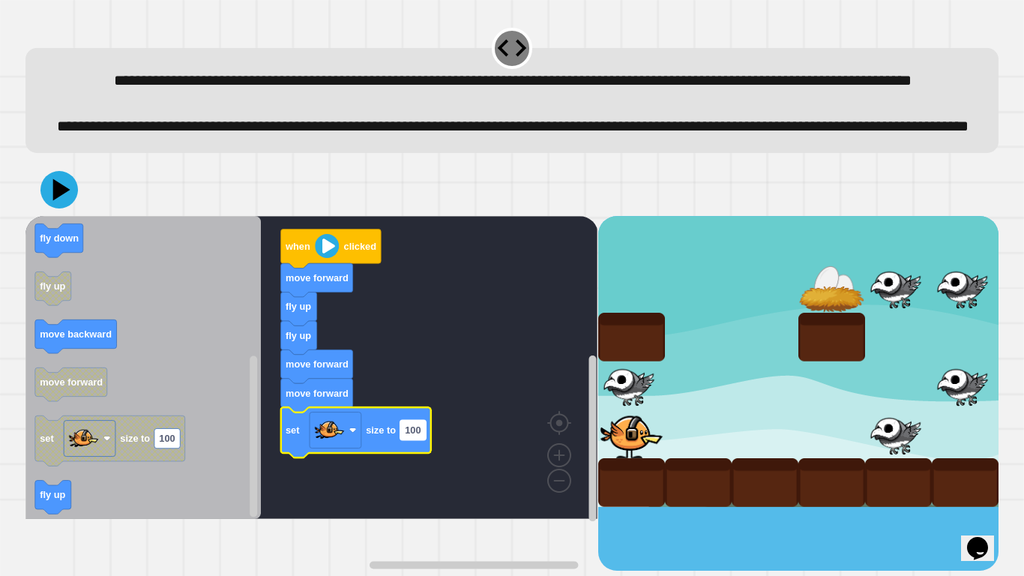
click at [412, 436] on text "100" at bounding box center [413, 429] width 16 height 11
click at [421, 482] on input "***" at bounding box center [412, 481] width 25 height 19
type input "*"
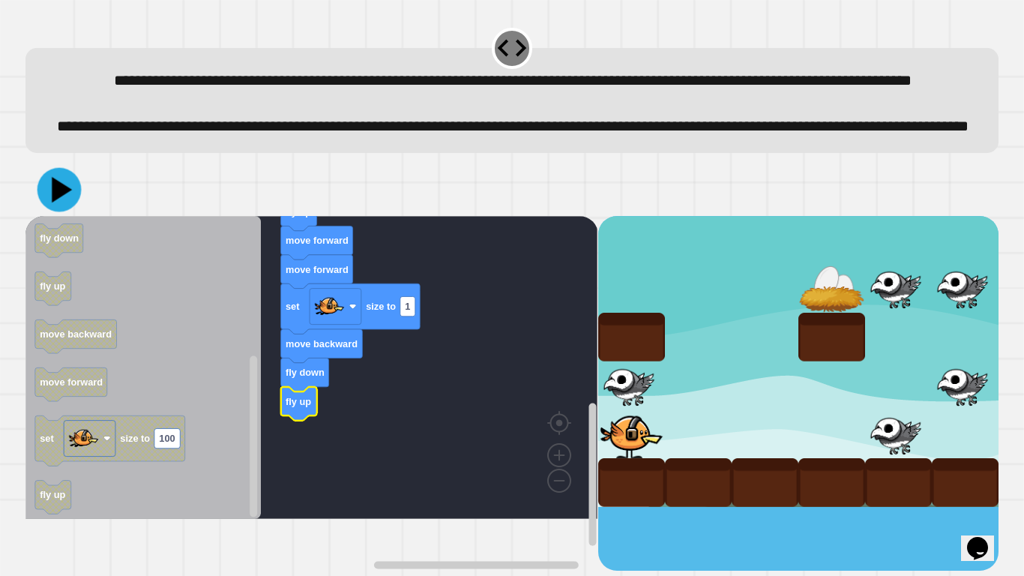
click at [71, 211] on icon at bounding box center [59, 189] width 44 height 44
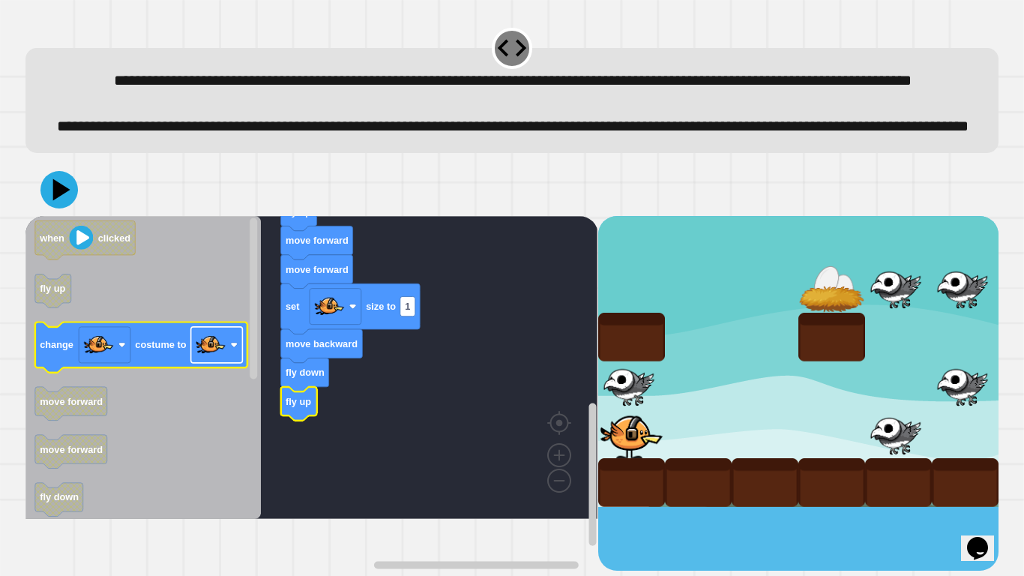
click at [229, 363] on rect "Blockly Workspace" at bounding box center [217, 345] width 52 height 36
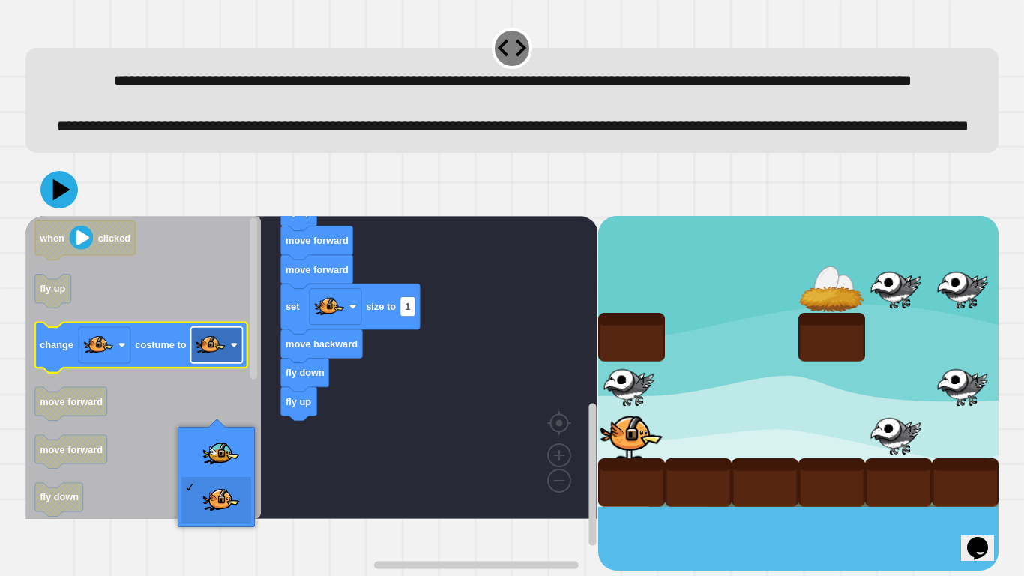
click at [229, 363] on rect "Blockly Workspace" at bounding box center [217, 345] width 52 height 36
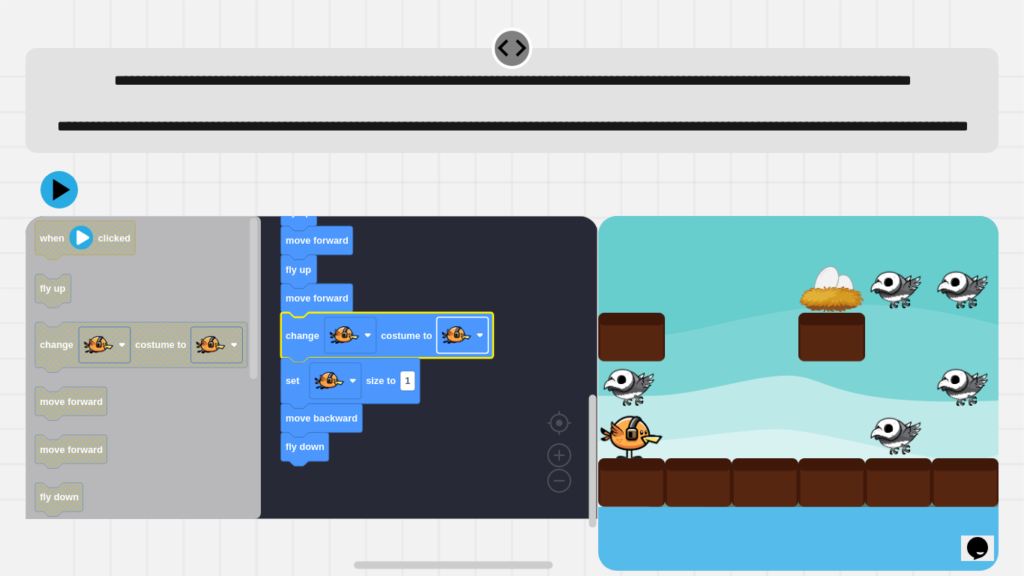
click at [456, 350] on image "Blockly Workspace" at bounding box center [457, 335] width 30 height 30
click at [60, 202] on icon at bounding box center [62, 189] width 21 height 26
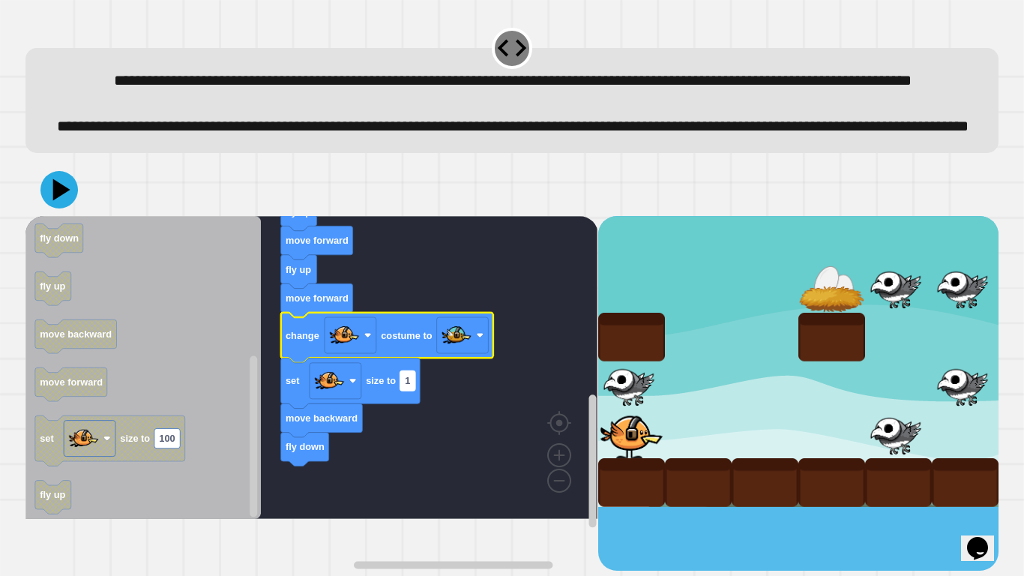
click at [410, 390] on rect "Blockly Workspace" at bounding box center [407, 379] width 15 height 19
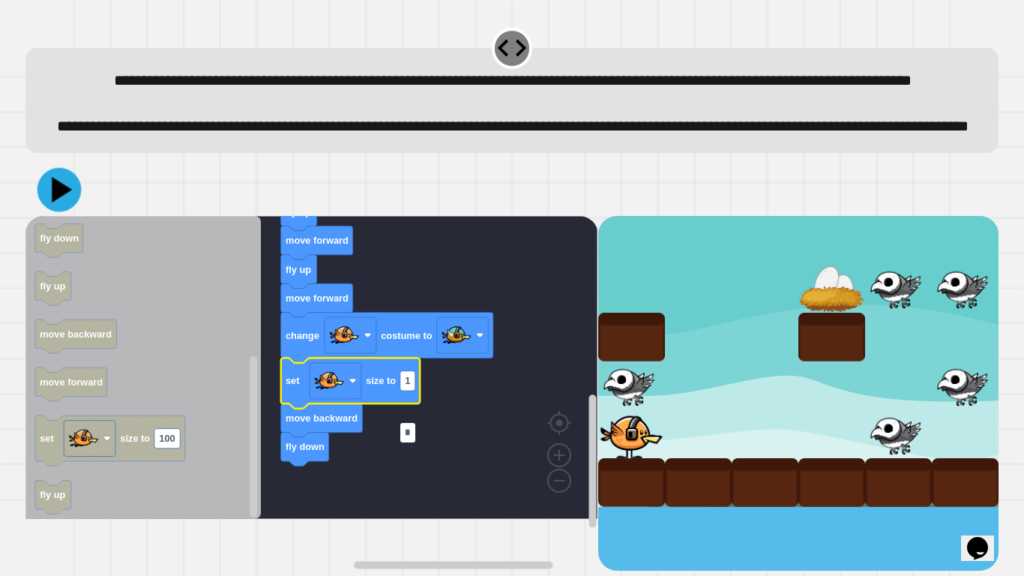
type input "*"
click at [61, 211] on icon at bounding box center [59, 189] width 44 height 44
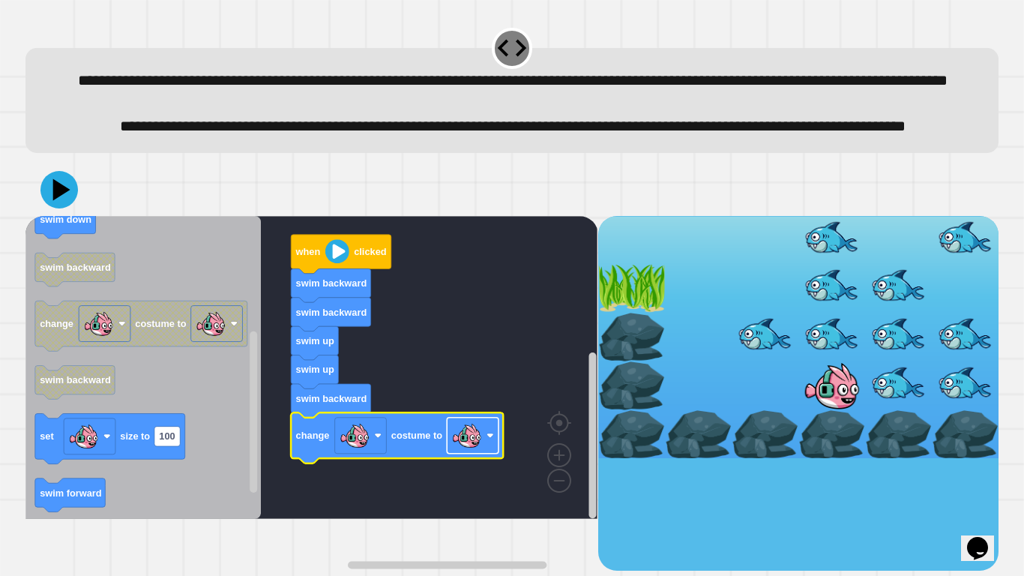
click at [472, 450] on image "Blockly Workspace" at bounding box center [467, 435] width 30 height 30
click at [49, 211] on icon at bounding box center [59, 190] width 42 height 42
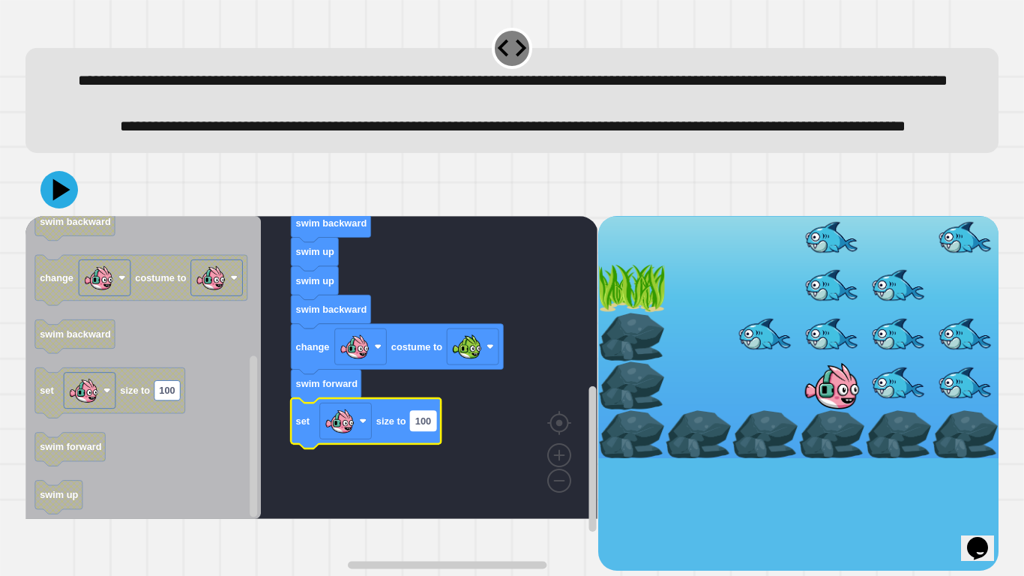
click at [424, 427] on text "100" at bounding box center [423, 420] width 16 height 11
type input "*"
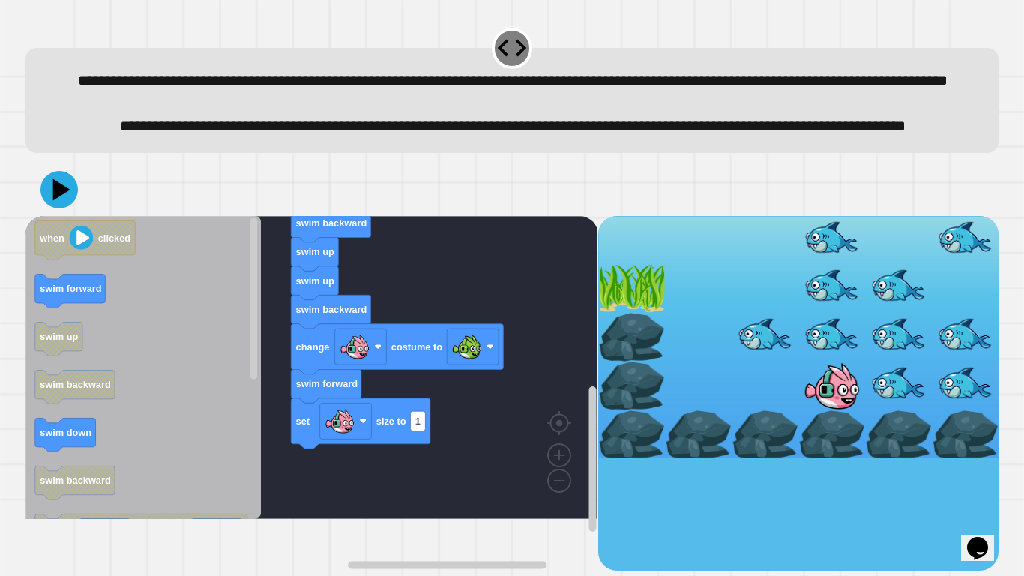
click at [127, 427] on icon "when clicked swim forward swim up swim backward swim down swim backward change …" at bounding box center [142, 367] width 235 height 303
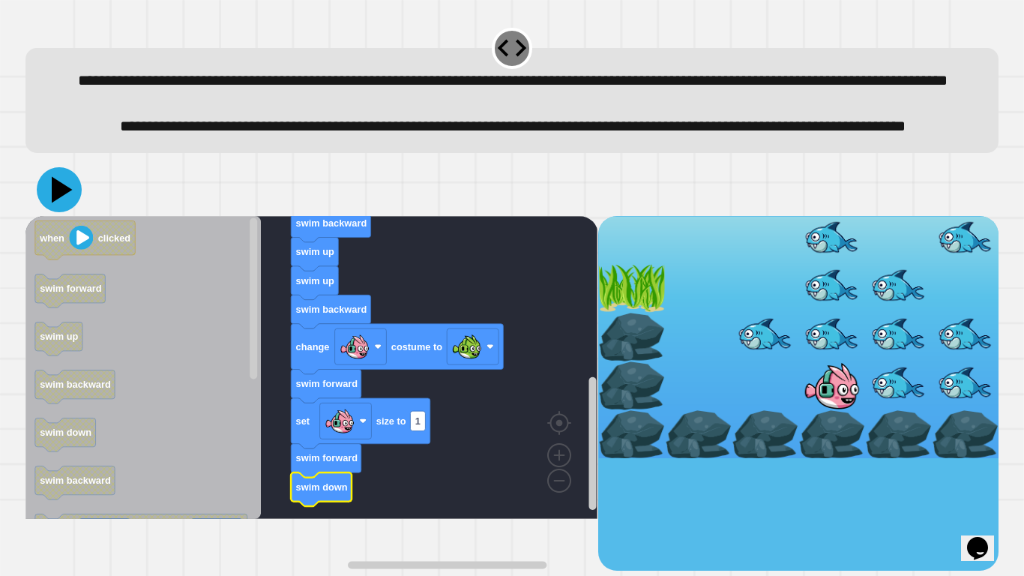
click at [58, 202] on icon at bounding box center [62, 189] width 21 height 26
click at [421, 430] on rect "Blockly Workspace" at bounding box center [418, 420] width 15 height 19
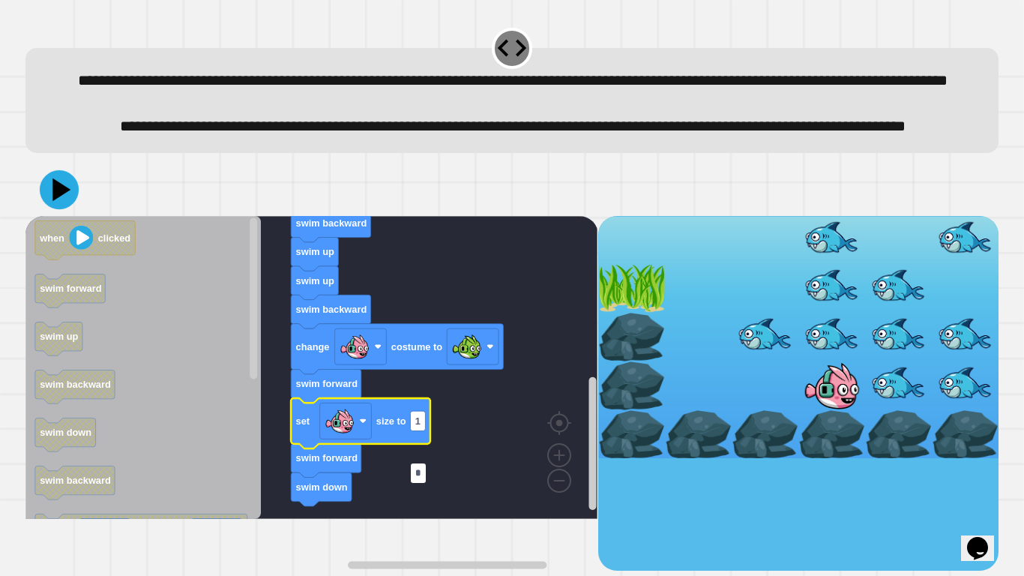
type input "*"
click at [61, 209] on icon at bounding box center [59, 189] width 39 height 39
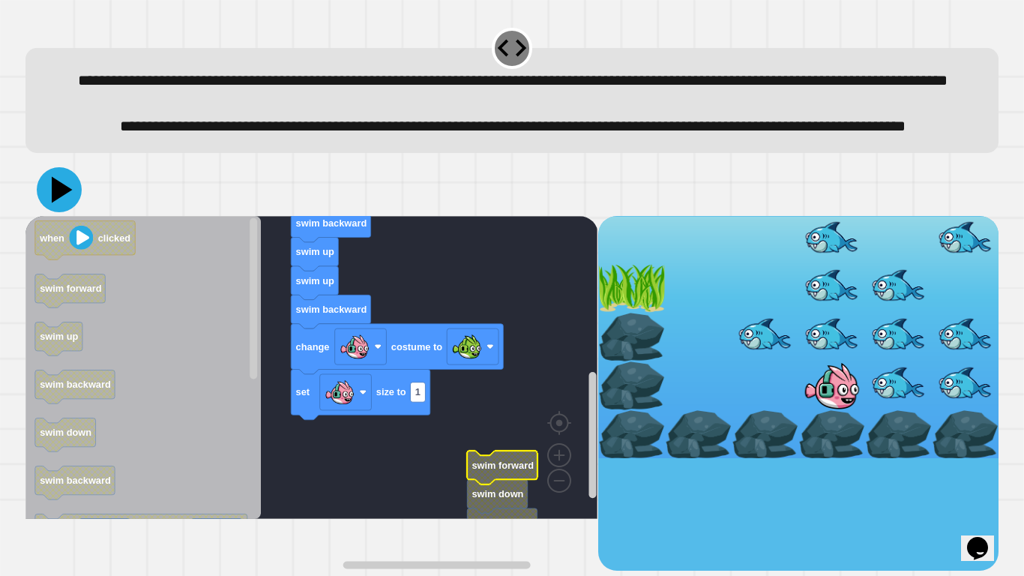
click at [61, 212] on icon at bounding box center [59, 189] width 45 height 45
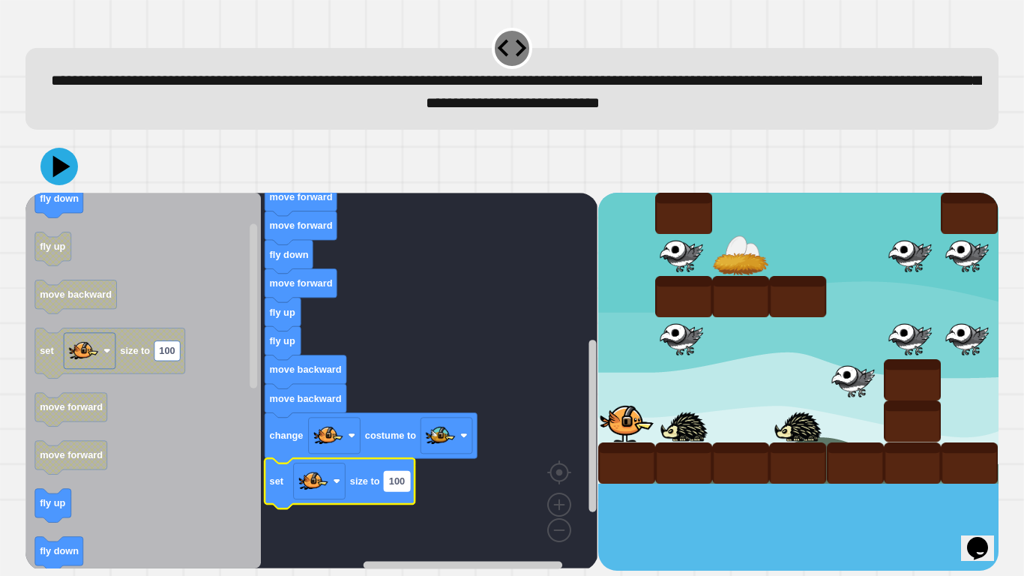
click at [399, 481] on text "100" at bounding box center [397, 480] width 16 height 11
type input "*"
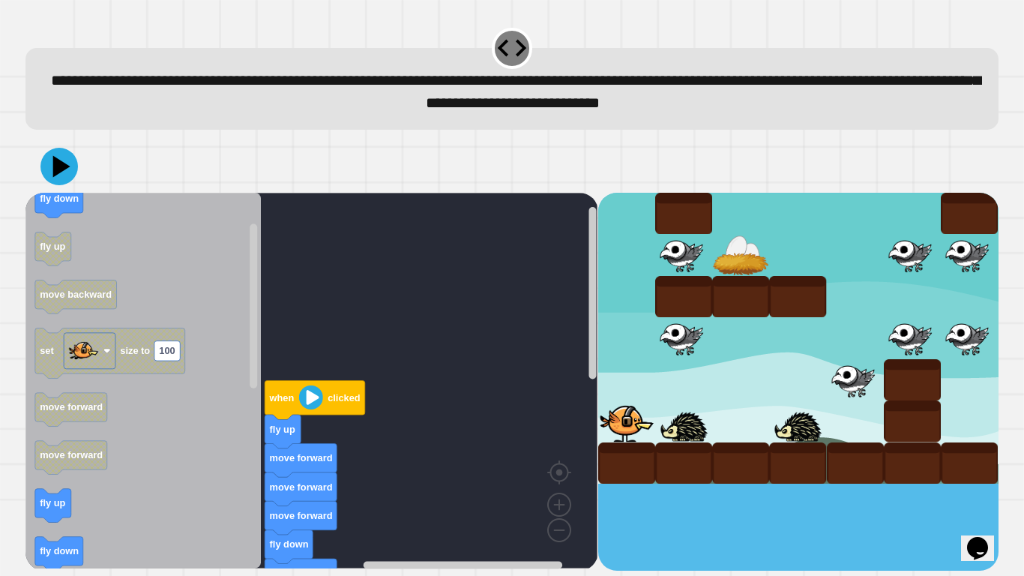
click at [69, 168] on icon at bounding box center [58, 166] width 37 height 37
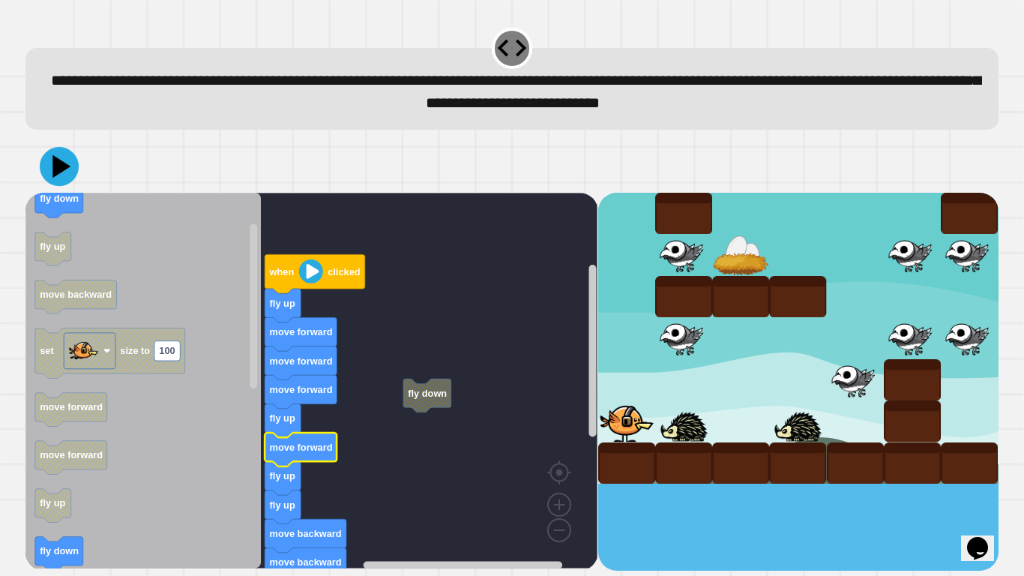
click at [63, 154] on icon at bounding box center [59, 166] width 39 height 39
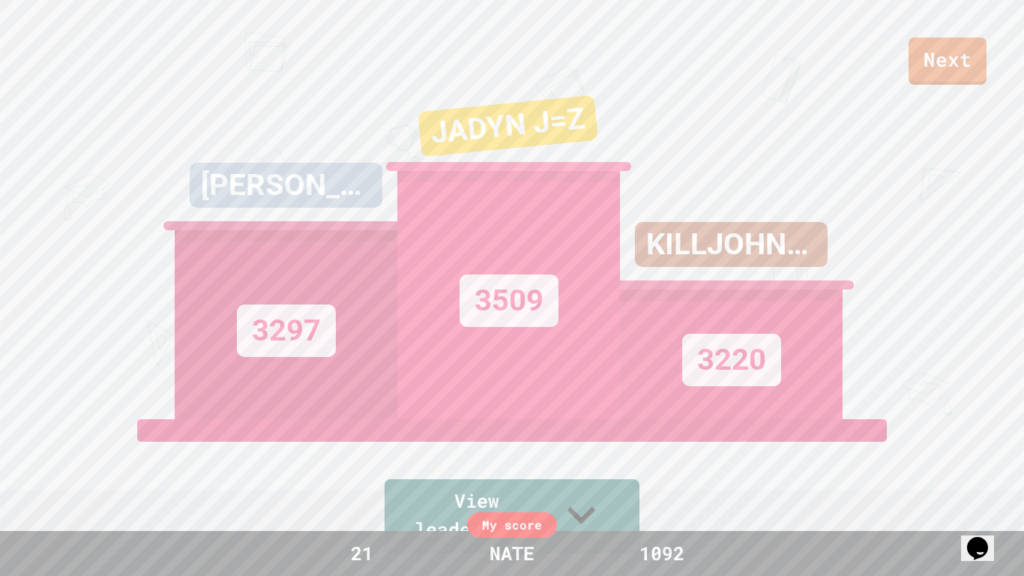
click at [904, 67] on div "Next" at bounding box center [512, 42] width 1024 height 85
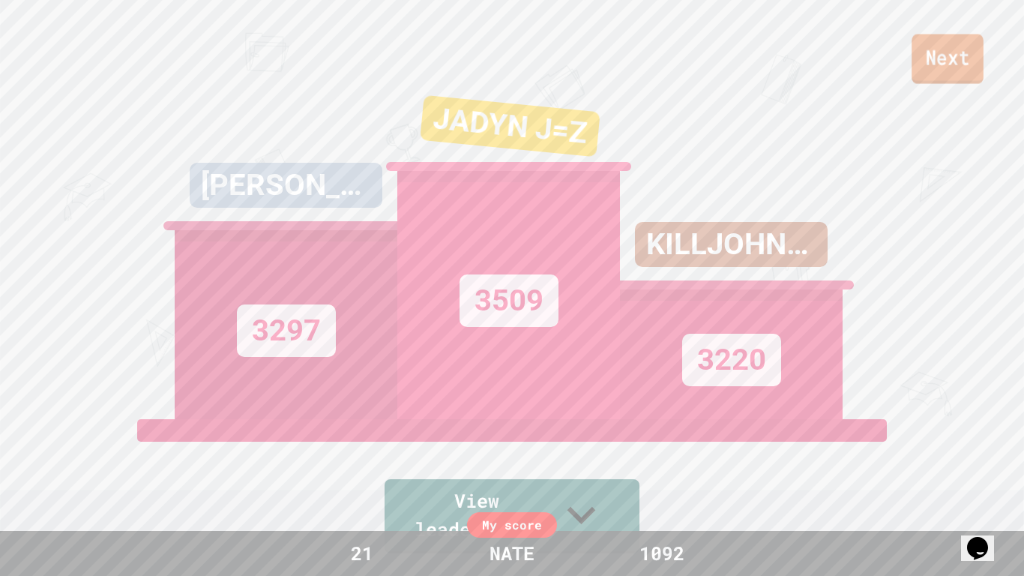
click at [915, 70] on link "Next" at bounding box center [947, 58] width 72 height 49
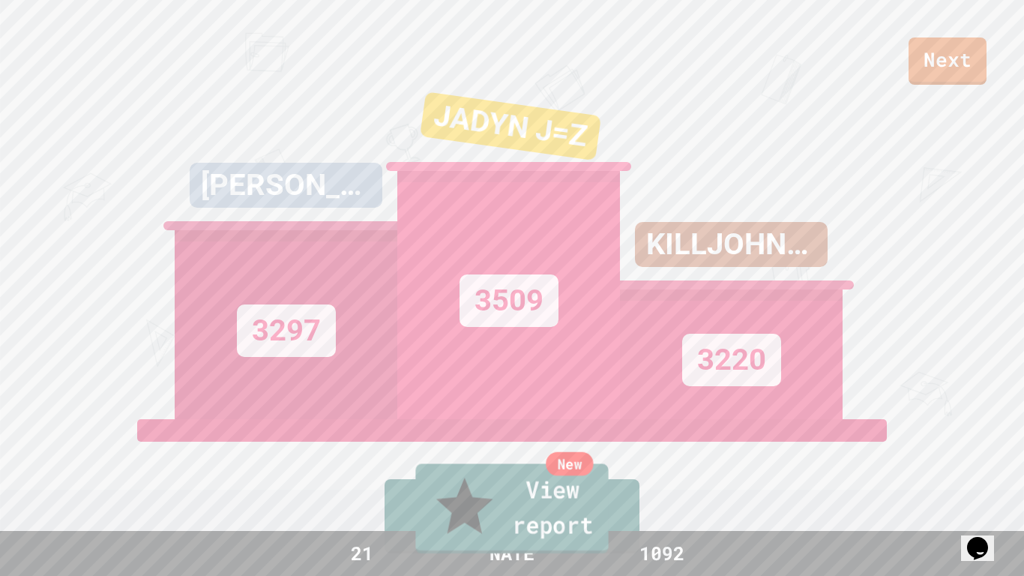
click at [489, 484] on link "New View report" at bounding box center [511, 508] width 193 height 90
